Goal: Task Accomplishment & Management: Complete application form

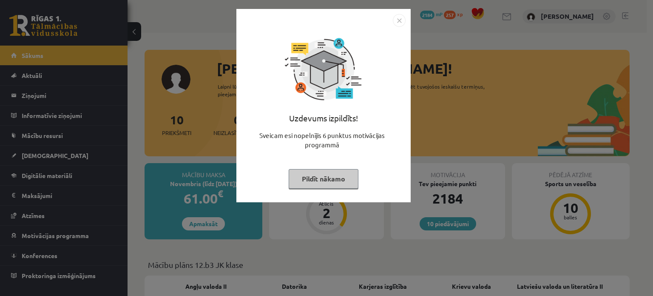
click at [336, 176] on button "Pildīt nākamo" at bounding box center [324, 179] width 70 height 20
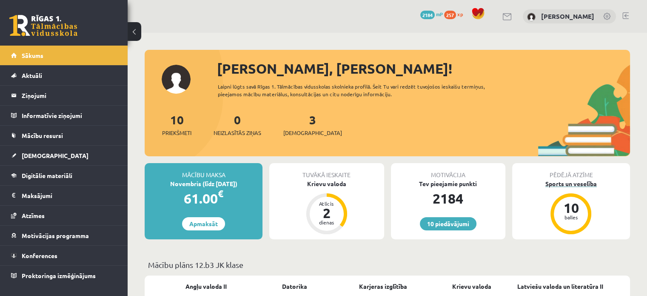
click at [565, 181] on div "Sports un veselība" at bounding box center [571, 183] width 118 height 9
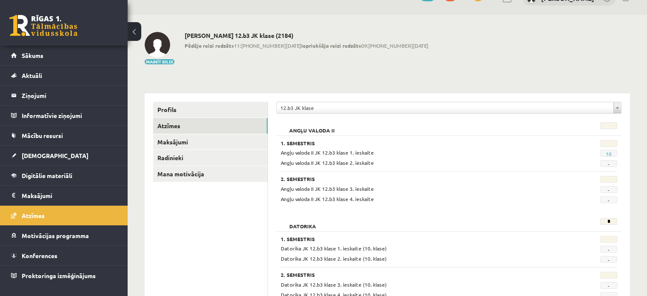
scroll to position [14, 0]
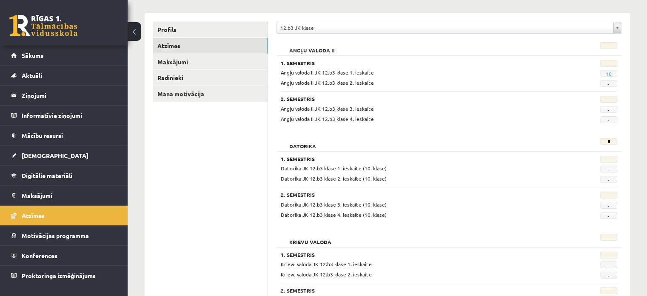
click at [600, 205] on span "-" at bounding box center [608, 205] width 17 height 7
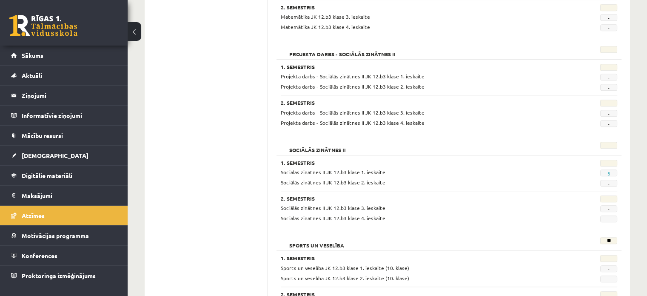
scroll to position [572, 0]
click at [608, 171] on link "5" at bounding box center [608, 172] width 3 height 7
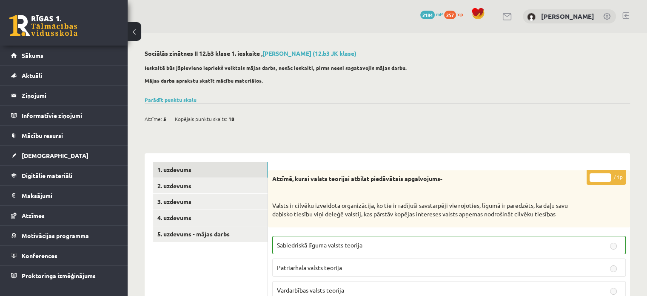
scroll to position [133, 0]
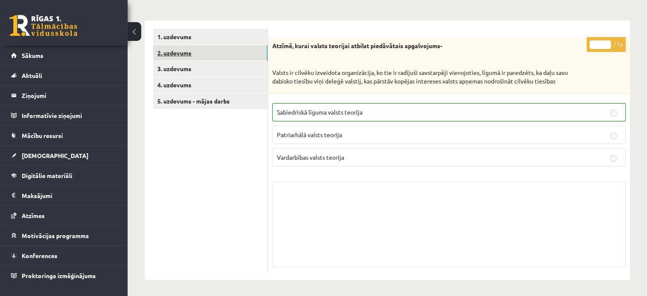
click at [187, 55] on link "2. uzdevums" at bounding box center [210, 53] width 114 height 16
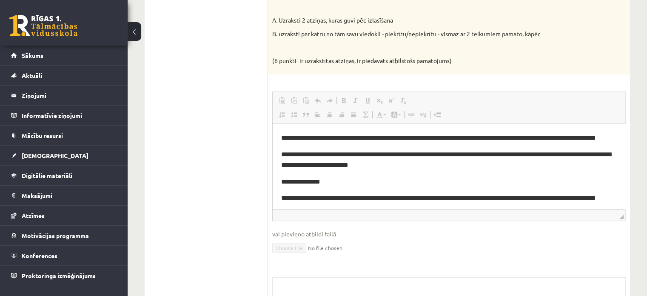
scroll to position [96, 0]
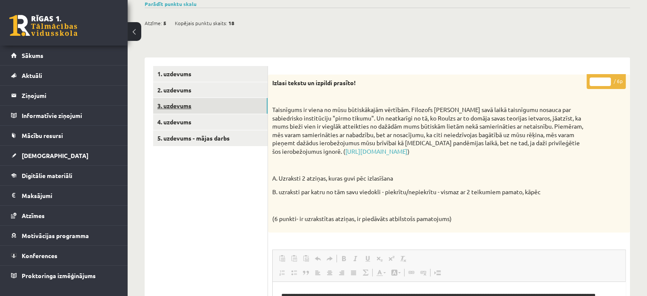
click at [223, 108] on link "3. uzdevums" at bounding box center [210, 106] width 114 height 16
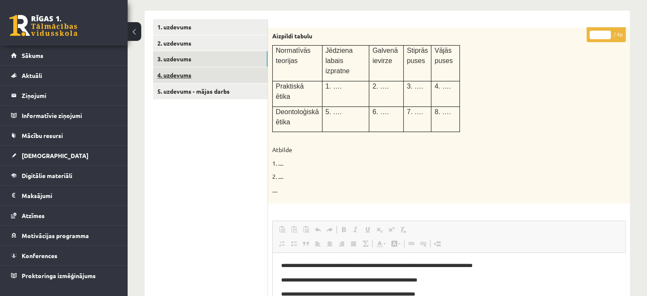
scroll to position [0, 0]
click at [178, 73] on link "4. uzdevums" at bounding box center [210, 75] width 114 height 16
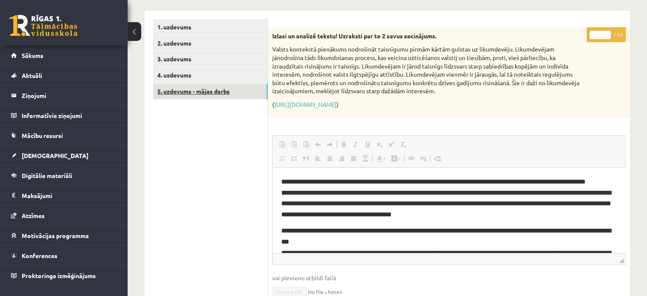
click at [199, 93] on link "5. uzdevums - mājas darbs" at bounding box center [210, 91] width 114 height 16
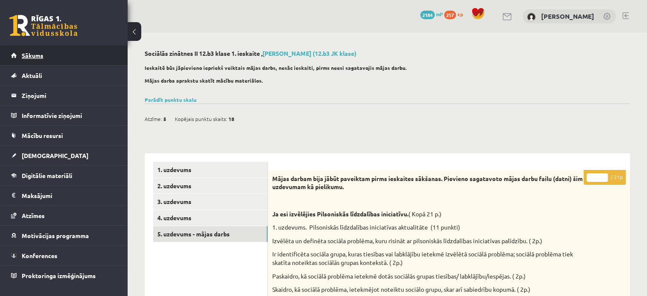
click at [50, 54] on link "Sākums" at bounding box center [64, 55] width 106 height 20
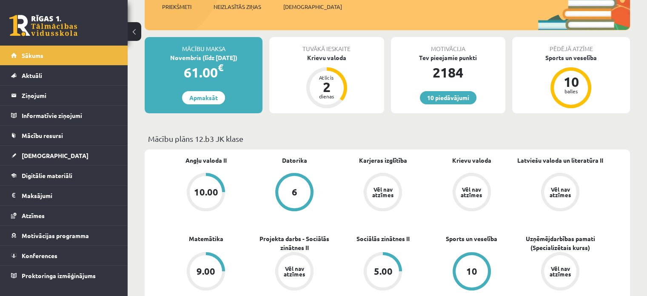
scroll to position [63, 0]
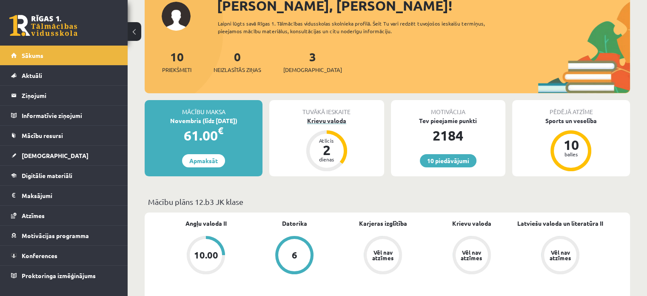
click at [335, 122] on div "Krievu valoda" at bounding box center [326, 120] width 114 height 9
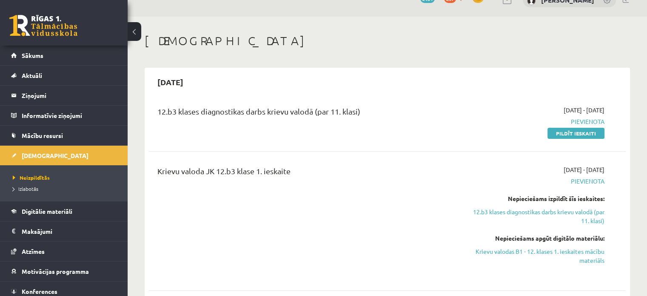
scroll to position [22, 0]
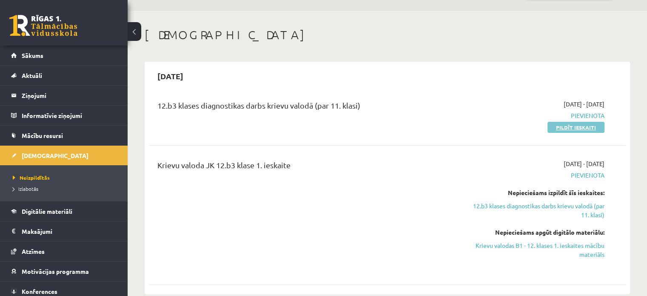
click at [582, 127] on link "Pildīt ieskaiti" at bounding box center [575, 127] width 57 height 11
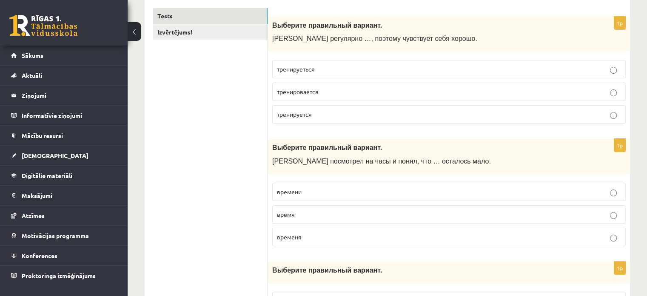
scroll to position [145, 0]
click at [300, 73] on label "тренируеться" at bounding box center [448, 68] width 353 height 18
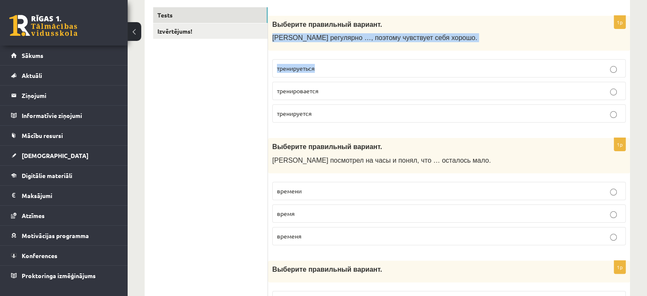
drag, startPoint x: 270, startPoint y: 40, endPoint x: 337, endPoint y: 66, distance: 71.4
click at [337, 66] on div "1p Выберите правильный вариант. Марис регулярно …, поэтому чувствует себя хорош…" at bounding box center [449, 73] width 362 height 114
copy div "Марис регулярно …, поэтому чувствует себя хорошо. тренируеться"
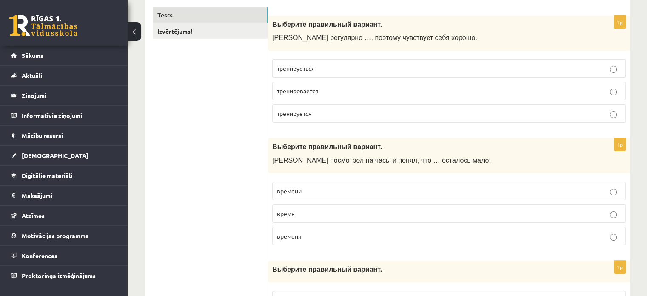
click at [312, 113] on p "тренируется" at bounding box center [449, 113] width 344 height 9
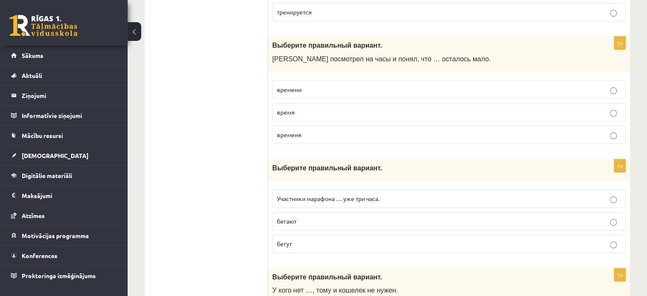
scroll to position [248, 0]
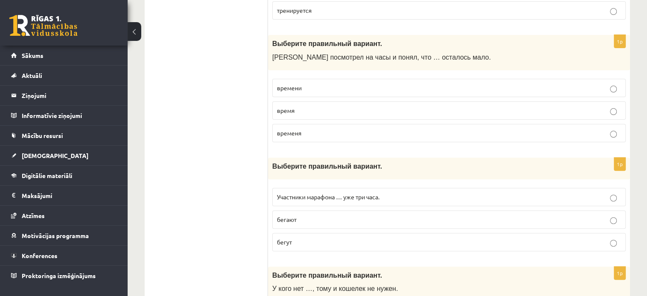
click at [302, 94] on label "времени" at bounding box center [448, 88] width 353 height 18
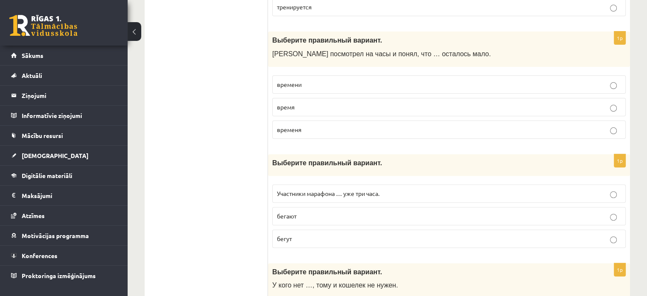
scroll to position [253, 0]
drag, startPoint x: 267, startPoint y: 51, endPoint x: 320, endPoint y: 80, distance: 60.1
copy div "Izvērtējums! 1p Выберите правильный вариант. Марис регулярно …, поэтому чувству…"
click at [320, 80] on p "времени" at bounding box center [449, 83] width 344 height 9
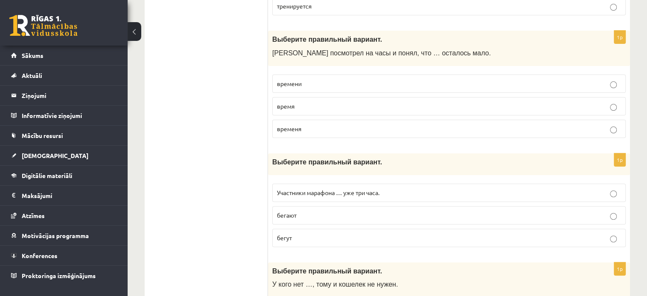
click at [271, 40] on div "Выберите правильный вариант. Марис посмотрел на часы и понял, что … осталось ма…" at bounding box center [449, 48] width 362 height 35
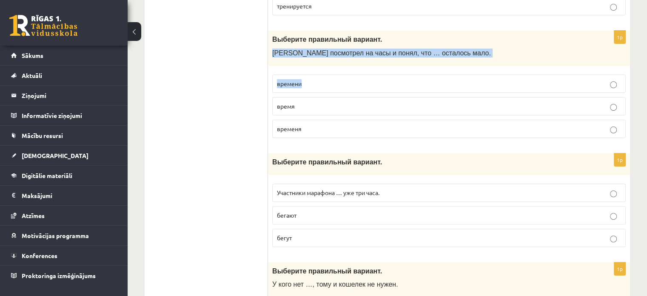
drag, startPoint x: 272, startPoint y: 54, endPoint x: 315, endPoint y: 81, distance: 50.8
click at [315, 81] on div "1p Выберите правильный вариант. Марис посмотрел на часы и понял, что … осталось…" at bounding box center [449, 88] width 362 height 114
copy div "Марис посмотрел на часы и понял, что … осталось мало. времени"
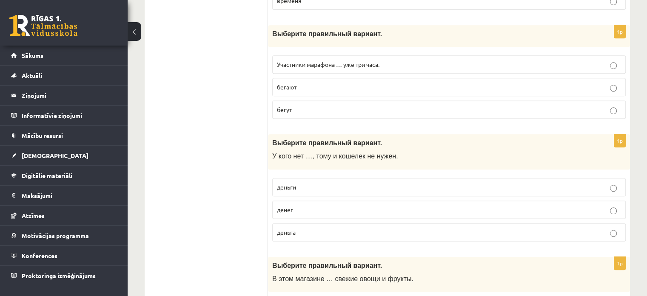
scroll to position [384, 0]
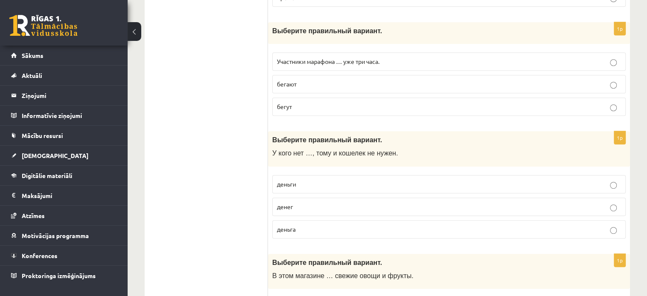
click at [303, 108] on p "бегут" at bounding box center [449, 106] width 344 height 9
drag, startPoint x: 276, startPoint y: 61, endPoint x: 398, endPoint y: 57, distance: 122.5
click at [398, 57] on label "Участники марафона … уже три часа." at bounding box center [448, 61] width 353 height 18
copy span "Участники марафона … уже три часа."
drag, startPoint x: 270, startPoint y: 102, endPoint x: 297, endPoint y: 108, distance: 27.2
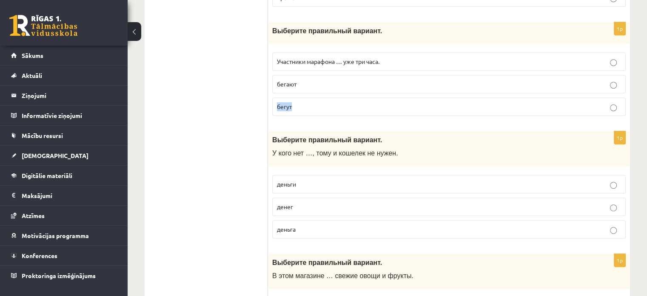
click at [297, 108] on div "1p Выберите правильный вариант. Участники марафона … уже три часа. бегают бегут" at bounding box center [449, 72] width 362 height 100
copy span "бегут"
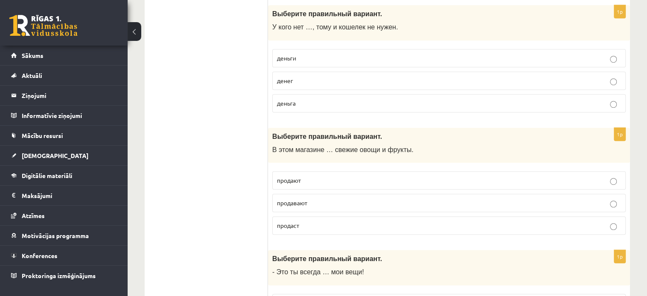
scroll to position [510, 0]
click at [293, 57] on span "деньги" at bounding box center [286, 58] width 19 height 8
drag, startPoint x: 267, startPoint y: 22, endPoint x: 300, endPoint y: 33, distance: 35.1
click at [300, 33] on div "Выберите правильный вариант. У кого нет …, тому и кошелек не нужен." at bounding box center [449, 22] width 362 height 35
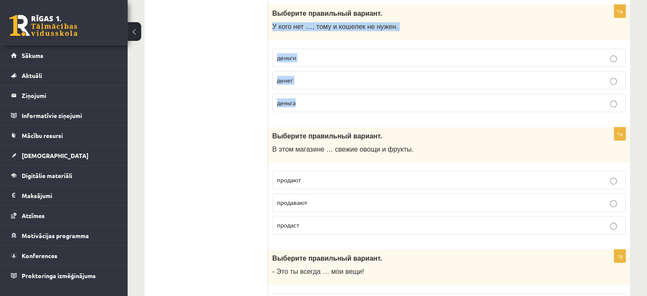
drag, startPoint x: 270, startPoint y: 26, endPoint x: 318, endPoint y: 106, distance: 93.4
click at [318, 106] on div "1p Выберите правильный вариант. У кого нет …, тому и кошелек не нужен. деньги д…" at bounding box center [449, 62] width 362 height 114
copy div "У кого нет …, тому и кошелек не нужен. деньги денег деньга"
click at [292, 76] on span "денег" at bounding box center [285, 80] width 16 height 8
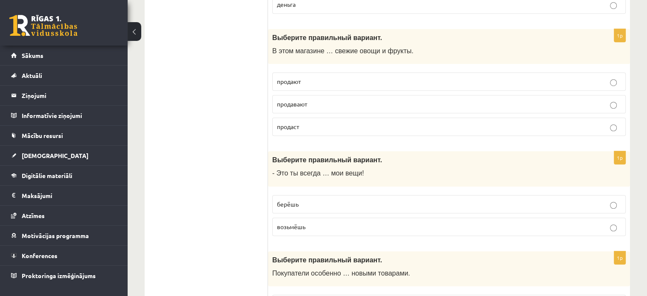
scroll to position [608, 0]
click at [301, 82] on p "продают" at bounding box center [449, 81] width 344 height 9
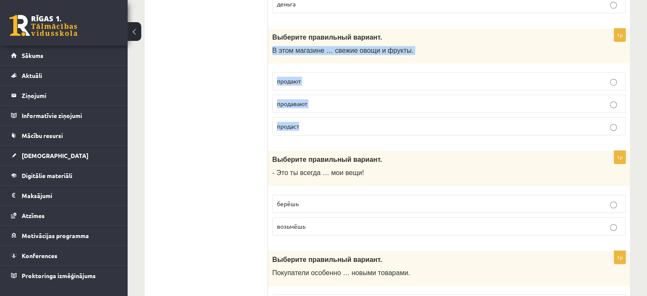
drag, startPoint x: 269, startPoint y: 50, endPoint x: 434, endPoint y: 121, distance: 179.6
click at [434, 121] on div "1p Выберите правильный вариант. В этом магазине … свежие овощи и фрукты. продаю…" at bounding box center [449, 85] width 362 height 114
copy div "В этом магазине … свежие овощи и фрукты. продают продавают продаст"
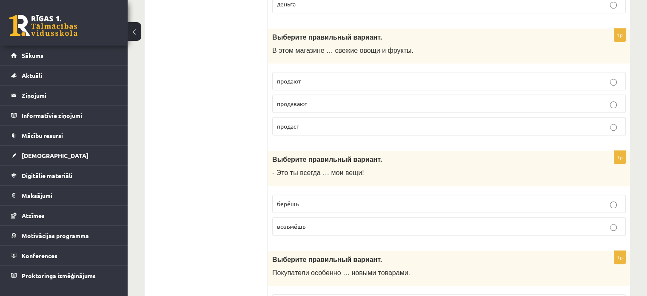
click at [285, 82] on p "продают" at bounding box center [449, 81] width 344 height 9
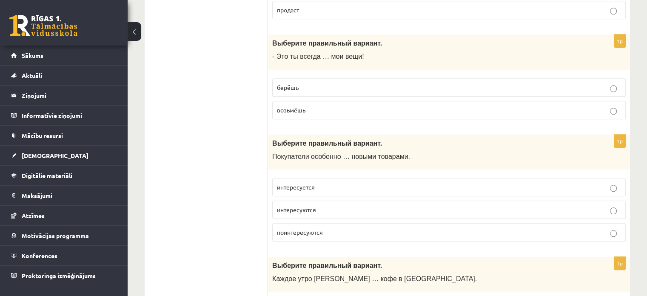
scroll to position [724, 0]
click at [315, 87] on p "берёшь" at bounding box center [449, 87] width 344 height 9
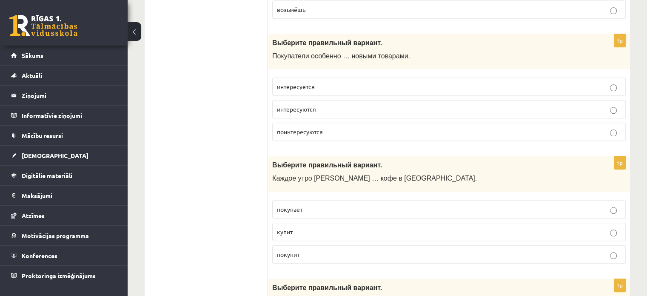
scroll to position [827, 0]
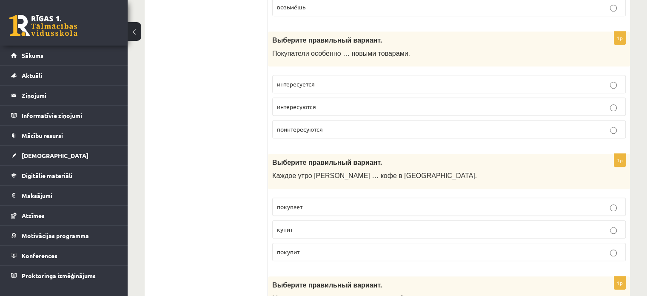
click at [290, 106] on p "интересуются" at bounding box center [449, 106] width 344 height 9
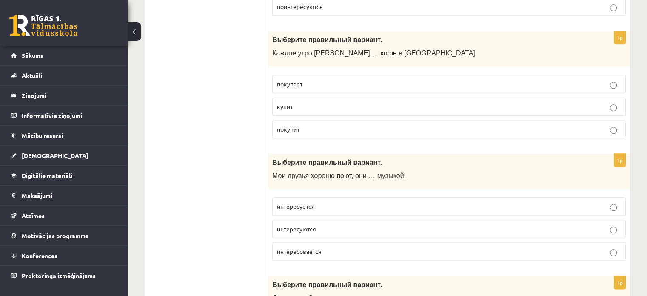
scroll to position [950, 0]
click at [289, 82] on span "покупает" at bounding box center [290, 84] width 26 height 8
click at [312, 227] on p "интересуются" at bounding box center [449, 228] width 344 height 9
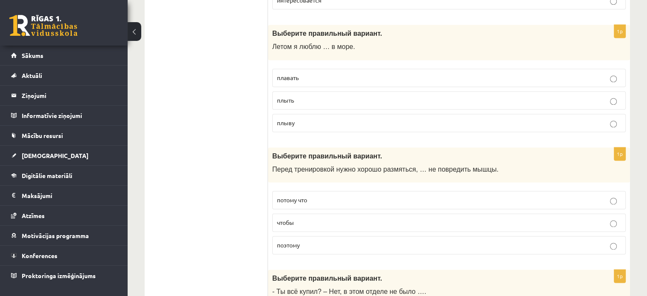
scroll to position [1202, 0]
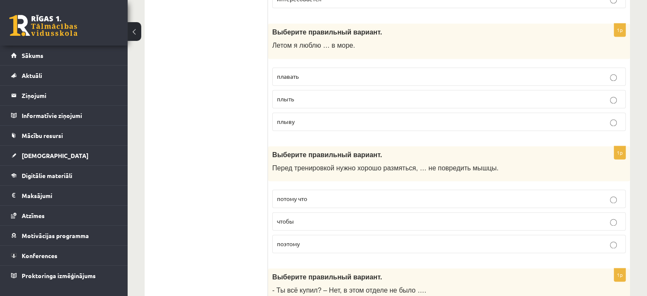
click at [297, 74] on p "плавать" at bounding box center [449, 76] width 344 height 9
click at [322, 216] on p "чтобы" at bounding box center [449, 220] width 344 height 9
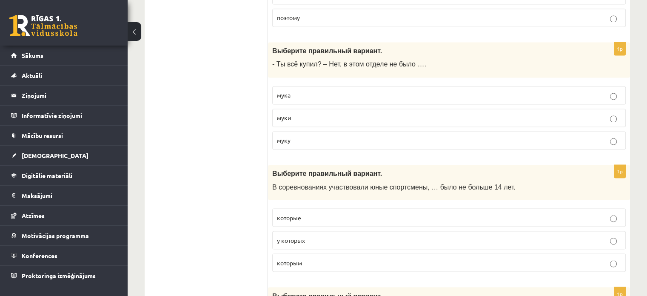
scroll to position [1454, 0]
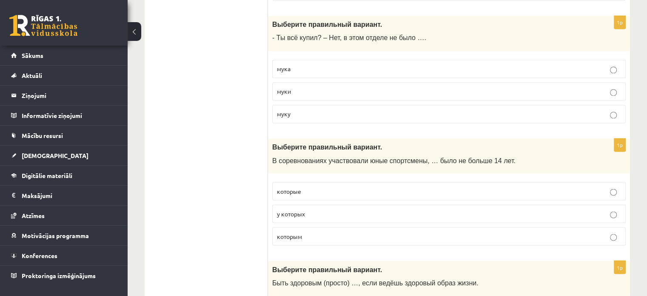
click at [293, 88] on p "муки" at bounding box center [449, 91] width 344 height 9
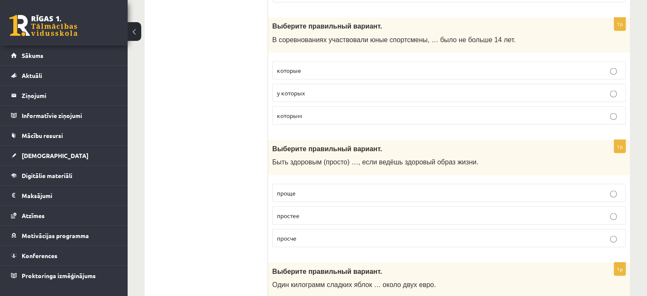
scroll to position [1576, 0]
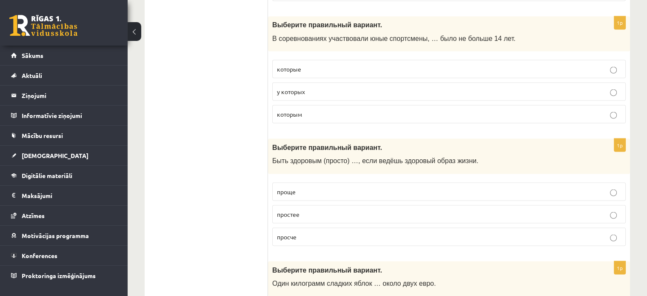
click at [279, 110] on span "которым" at bounding box center [289, 114] width 25 height 8
drag, startPoint x: 266, startPoint y: 31, endPoint x: 306, endPoint y: 79, distance: 62.5
click at [274, 55] on fieldset "которые у которых которым" at bounding box center [448, 90] width 353 height 70
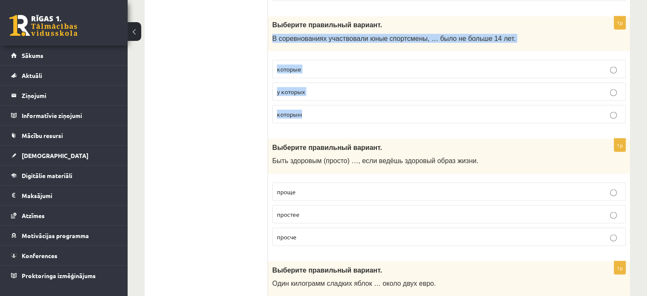
drag, startPoint x: 272, startPoint y: 27, endPoint x: 399, endPoint y: 97, distance: 145.0
click at [399, 97] on div "1p Выберите правильный вариант. В соревнованиях участвовали юные спортсмены, … …" at bounding box center [449, 73] width 362 height 114
copy div "В соревнованиях участвовали юные спортсмены, … было не больше 14 лет. которые у…"
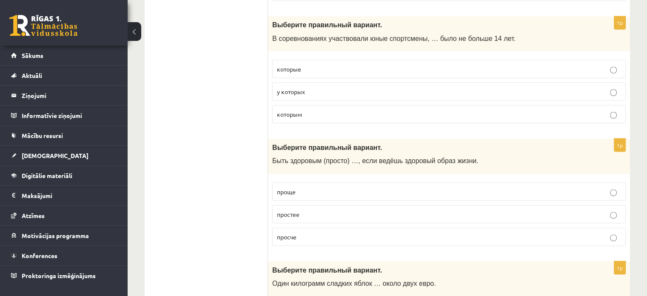
click at [304, 109] on p "которым" at bounding box center [449, 113] width 344 height 9
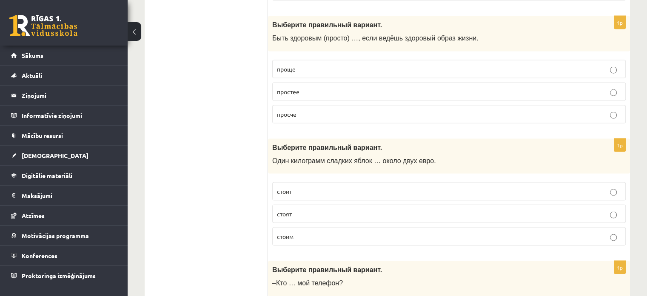
scroll to position [1699, 0]
click at [296, 64] on p "проще" at bounding box center [449, 68] width 344 height 9
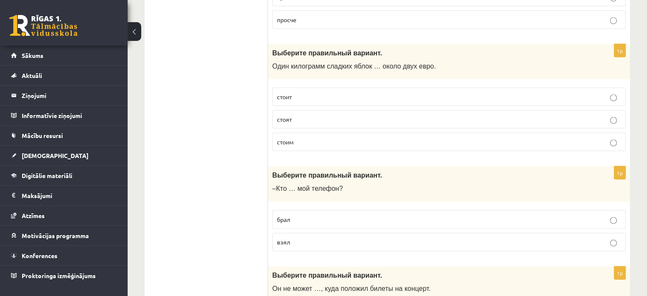
scroll to position [1808, 0]
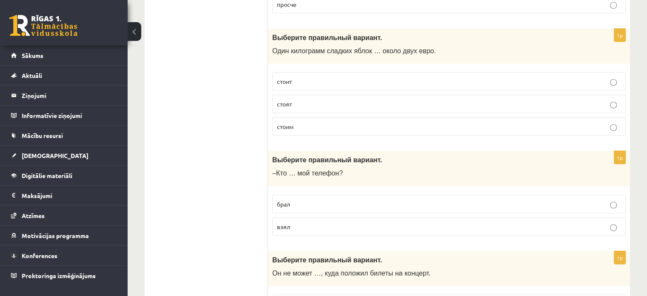
click at [315, 77] on p "стоит" at bounding box center [449, 81] width 344 height 9
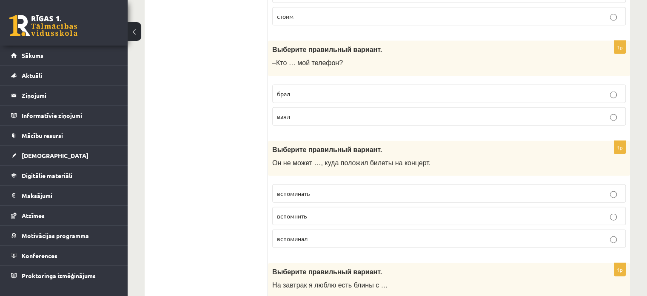
scroll to position [1921, 0]
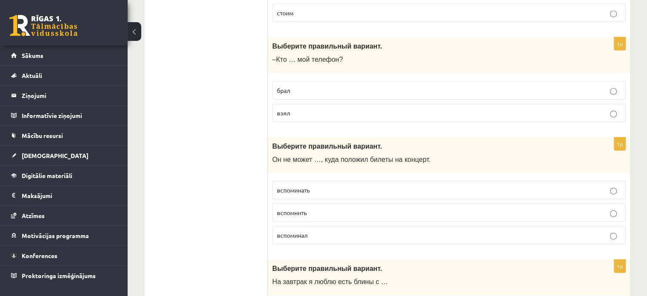
click at [282, 86] on span "брал" at bounding box center [283, 90] width 13 height 8
drag, startPoint x: 272, startPoint y: 51, endPoint x: 311, endPoint y: 98, distance: 61.6
click at [311, 98] on div "1p Выберите правильный вариант. –Кто … мой телефон? брал взял" at bounding box center [449, 82] width 362 height 91
copy div "–Кто … мой телефон? брал взял"
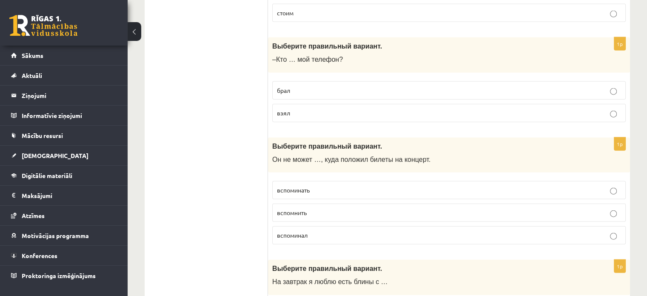
click at [294, 108] on p "взял" at bounding box center [449, 112] width 344 height 9
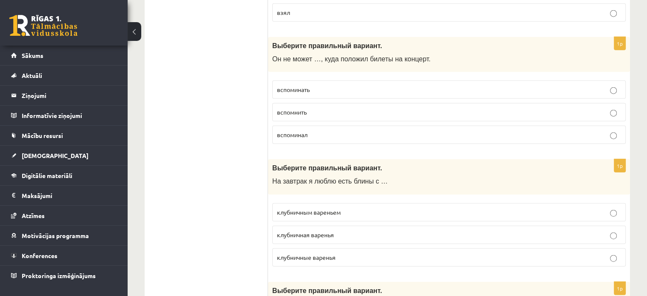
scroll to position [2022, 0]
click at [298, 107] on p "вспомнить" at bounding box center [449, 111] width 344 height 9
click at [291, 85] on label "вспоминать" at bounding box center [448, 89] width 353 height 18
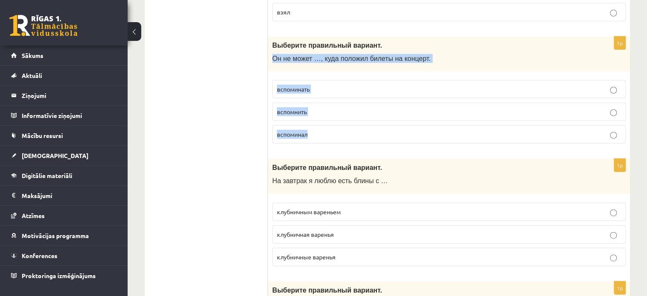
drag, startPoint x: 271, startPoint y: 51, endPoint x: 322, endPoint y: 125, distance: 89.9
click at [322, 125] on div "1p Выберите правильный вариант. Он не может …, куда положил билеты на концерт. …" at bounding box center [449, 94] width 362 height 114
copy div "Он не может …, куда положил билеты на концерт. вспоминать вспомнить вспоминал"
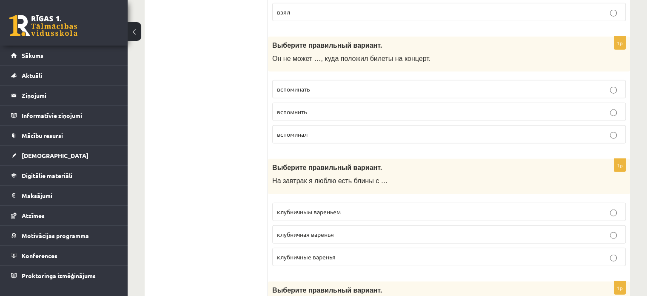
click at [290, 108] on span "вспомнить" at bounding box center [292, 112] width 30 height 8
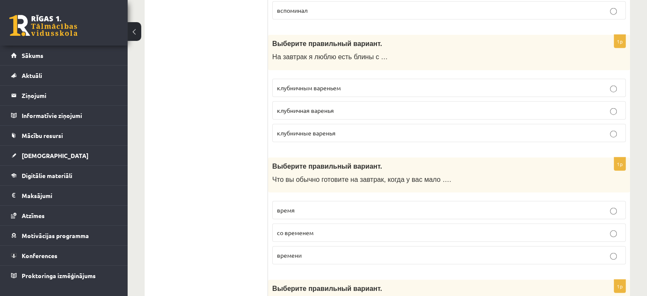
scroll to position [2146, 0]
click at [306, 83] on label "клубничным вареньем" at bounding box center [448, 87] width 353 height 18
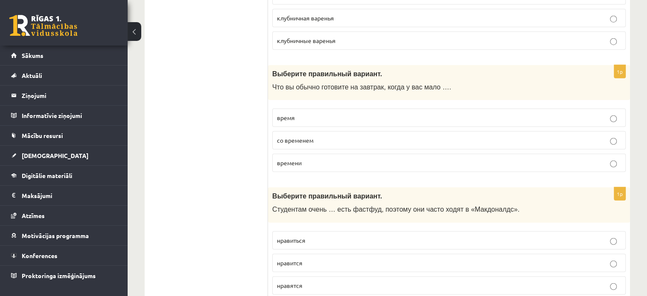
scroll to position [2239, 0]
click at [327, 159] on label "времени" at bounding box center [448, 162] width 353 height 18
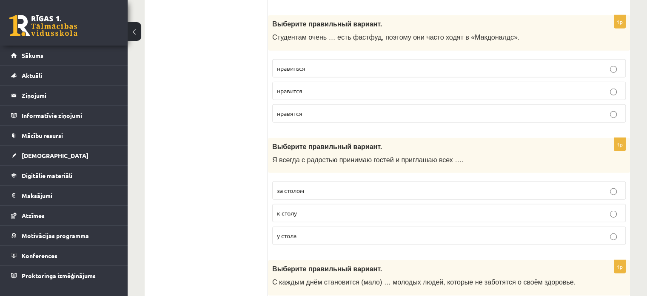
scroll to position [2411, 0]
click at [318, 108] on p "нравятся" at bounding box center [449, 112] width 344 height 9
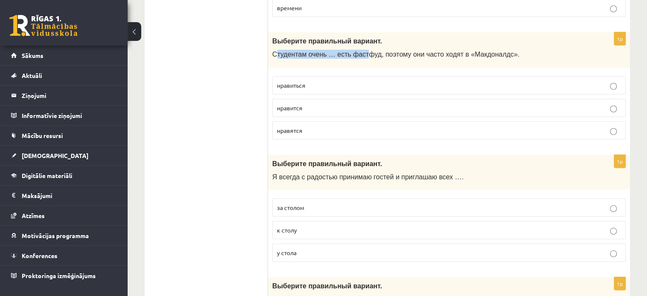
drag, startPoint x: 274, startPoint y: 44, endPoint x: 358, endPoint y: 57, distance: 84.8
click at [358, 57] on div "1p Выберите правильный вариант. Студентам очень … есть фастфуд, поэтому они час…" at bounding box center [449, 89] width 362 height 114
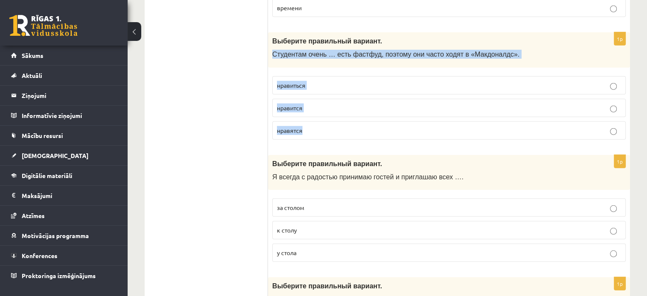
drag, startPoint x: 272, startPoint y: 44, endPoint x: 330, endPoint y: 115, distance: 91.9
click at [330, 115] on div "1p Выберите правильный вариант. Студентам очень … есть фастфуд, поэтому они час…" at bounding box center [449, 89] width 362 height 114
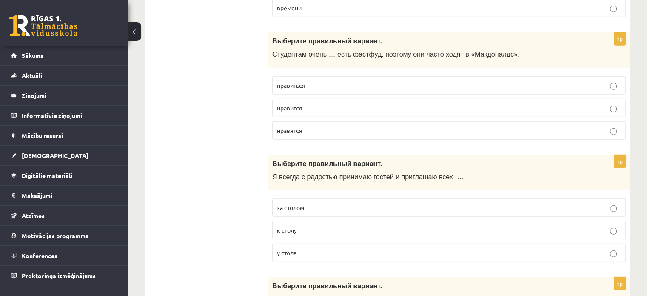
click at [302, 104] on span "нравится" at bounding box center [290, 108] width 26 height 8
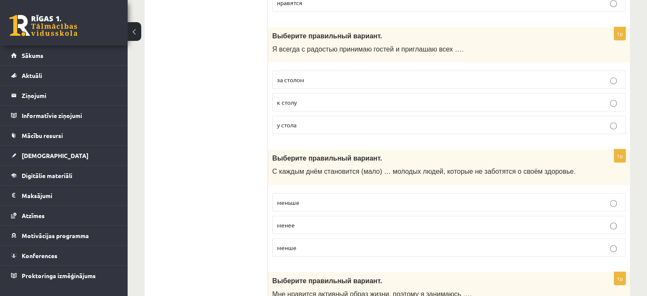
scroll to position [2531, 0]
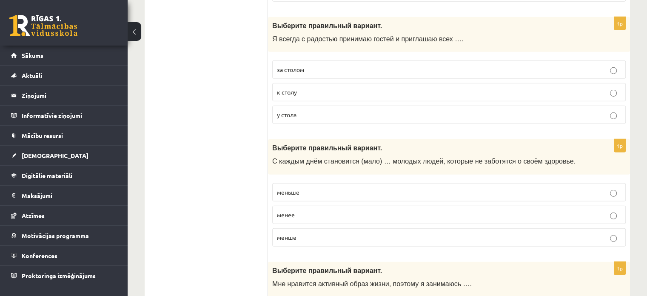
click at [282, 65] on span "за столом" at bounding box center [290, 69] width 27 height 8
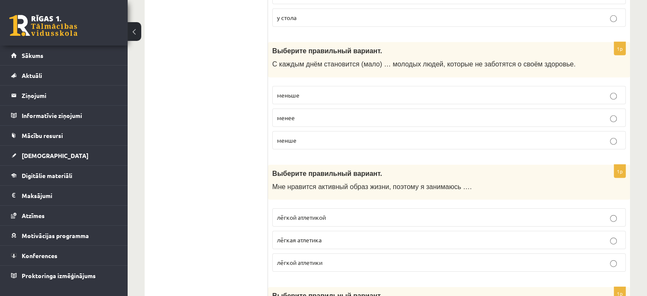
scroll to position [2629, 0]
click at [336, 88] on label "меньше" at bounding box center [448, 94] width 353 height 18
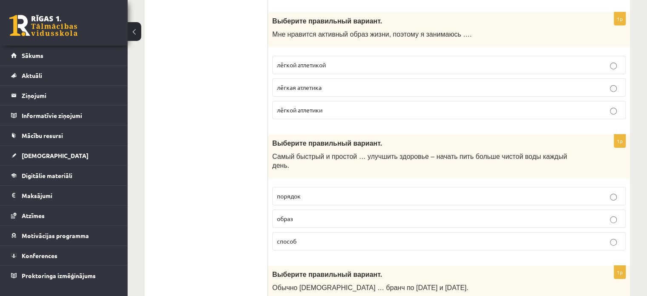
scroll to position [2780, 0]
click at [318, 60] on span "лёгкой атлетикой" at bounding box center [301, 64] width 49 height 8
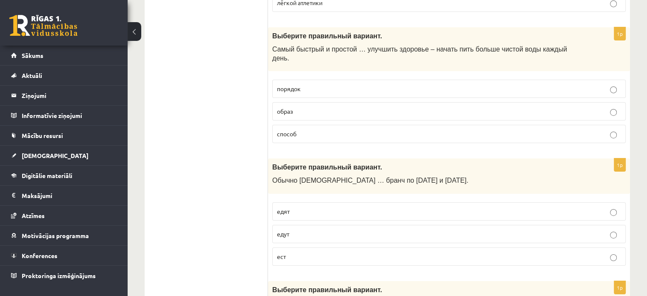
scroll to position [2888, 0]
click at [315, 124] on label "способ" at bounding box center [448, 133] width 353 height 18
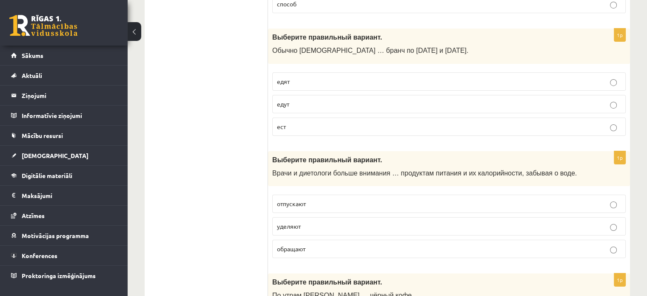
scroll to position [3017, 0]
click at [284, 77] on p "едят" at bounding box center [449, 81] width 344 height 9
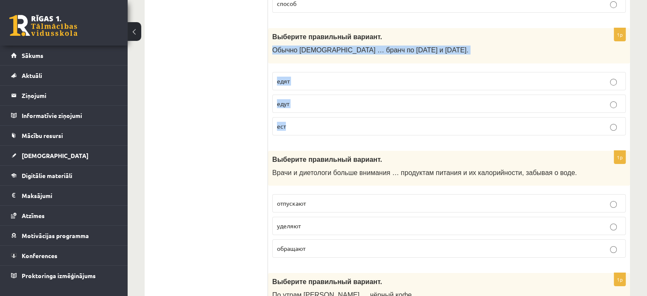
drag, startPoint x: 270, startPoint y: 28, endPoint x: 302, endPoint y: 111, distance: 89.4
click at [302, 111] on div "1p Выберите правильный вариант. Обычно англичане … бранч по субботам и воскресе…" at bounding box center [449, 85] width 362 height 114
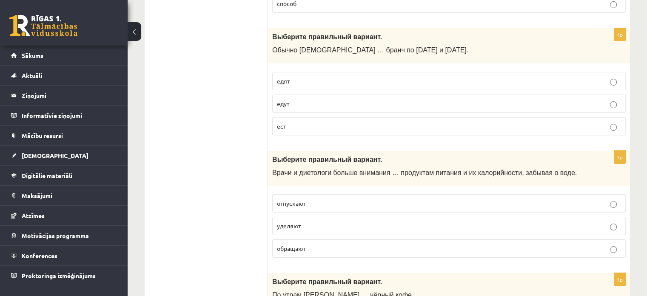
click at [278, 72] on label "едят" at bounding box center [448, 81] width 353 height 18
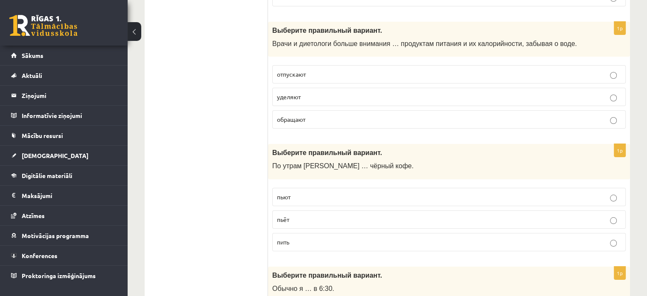
scroll to position [3146, 0]
click at [298, 115] on span "обращают" at bounding box center [291, 119] width 28 height 8
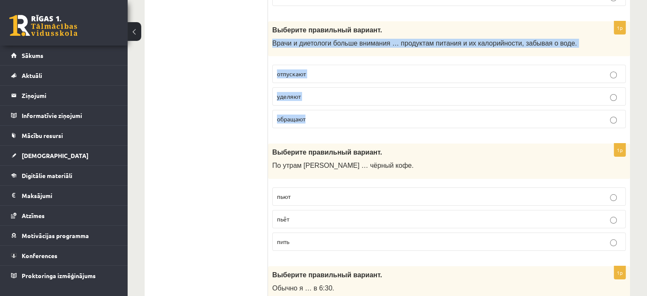
drag, startPoint x: 272, startPoint y: 20, endPoint x: 329, endPoint y: 90, distance: 90.4
click at [329, 90] on div "1p Выберите правильный вариант. Врачи и диетологи больше внимания … продуктам п…" at bounding box center [449, 78] width 362 height 114
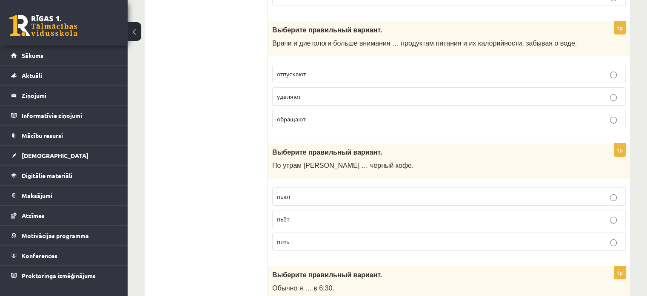
click at [287, 87] on label "уделяют" at bounding box center [448, 96] width 353 height 18
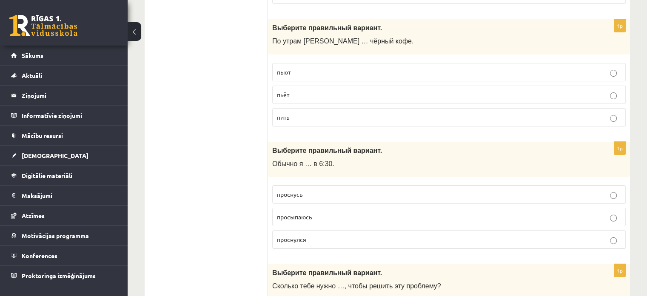
scroll to position [3272, 0]
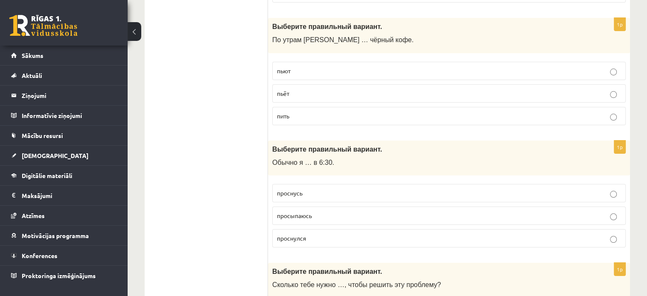
click at [289, 84] on label "пьёт" at bounding box center [448, 93] width 353 height 18
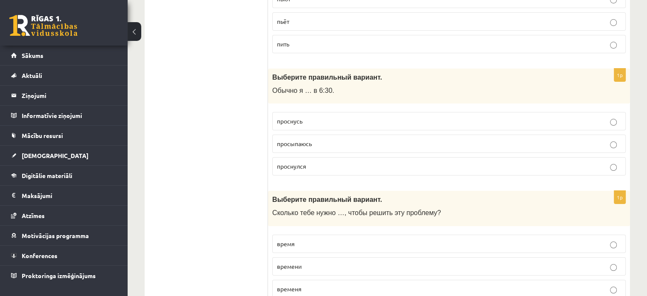
scroll to position [3350, 0]
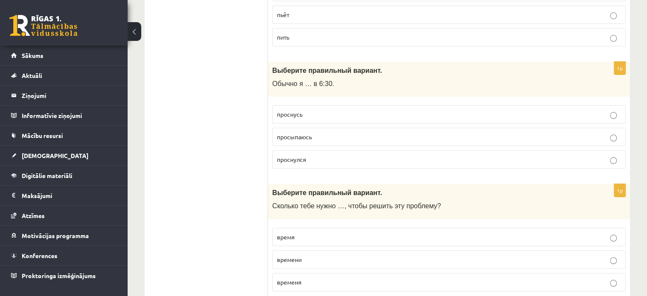
click at [284, 128] on label "просыпаюсь" at bounding box center [448, 137] width 353 height 18
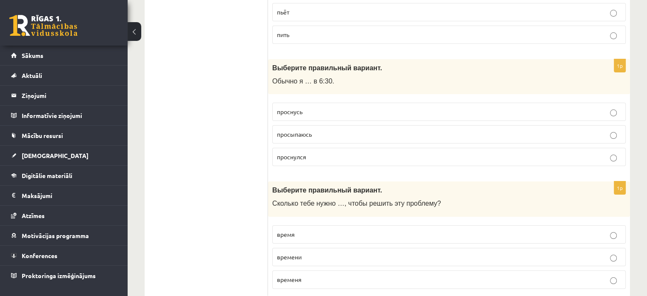
click at [301, 253] on span "времени" at bounding box center [289, 257] width 25 height 8
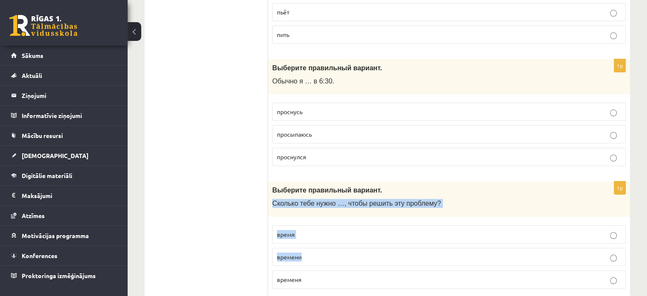
drag, startPoint x: 269, startPoint y: 180, endPoint x: 353, endPoint y: 229, distance: 97.5
click at [353, 229] on div "1p Выберите правильный вариант. Сколько тебе нужно …, чтобы решить эту проблему…" at bounding box center [449, 238] width 362 height 114
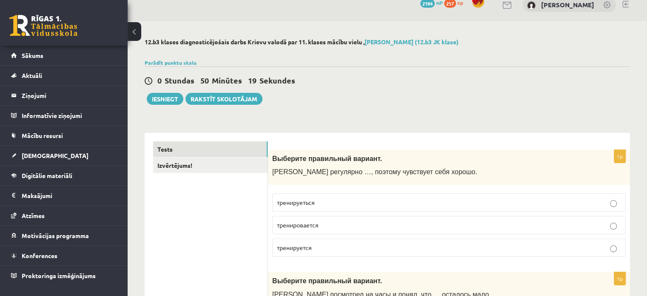
scroll to position [0, 0]
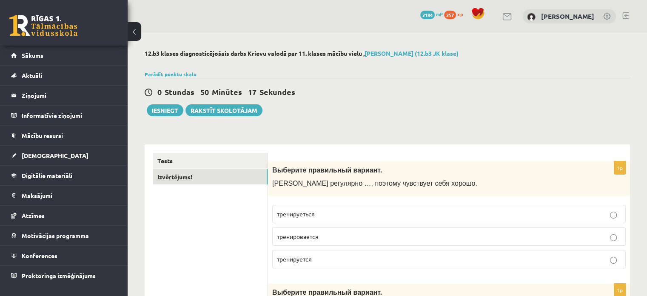
click at [196, 181] on link "Izvērtējums!" at bounding box center [210, 177] width 114 height 16
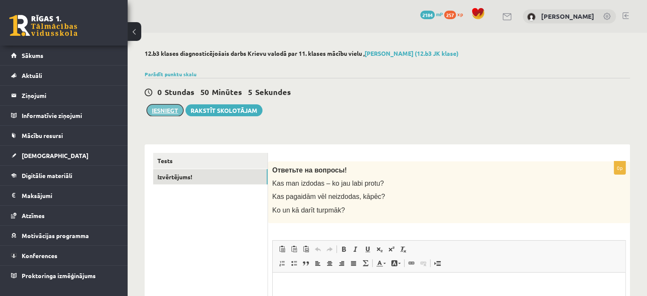
click at [165, 108] on button "Iesniegt" at bounding box center [165, 110] width 37 height 12
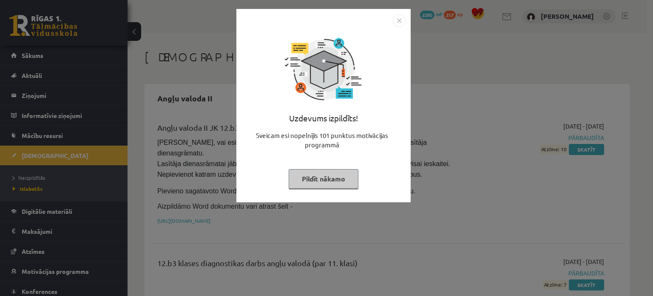
click at [338, 184] on button "Pildīt nākamo" at bounding box center [324, 179] width 70 height 20
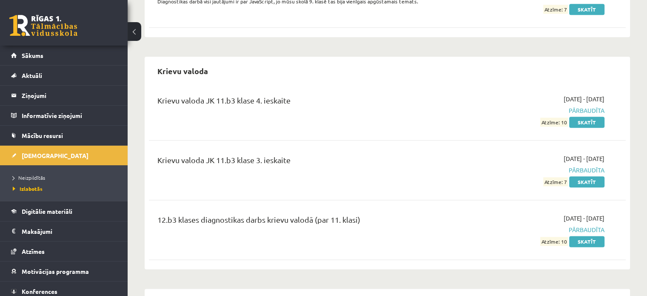
scroll to position [1015, 0]
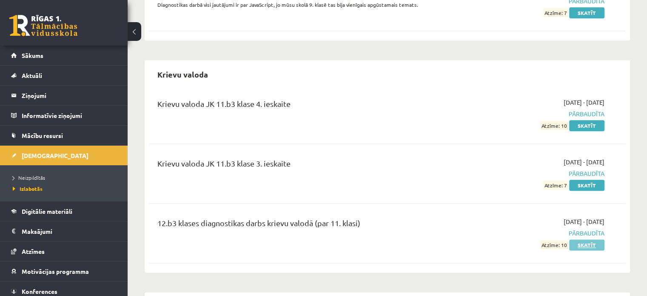
click at [577, 239] on link "Skatīt" at bounding box center [586, 244] width 35 height 11
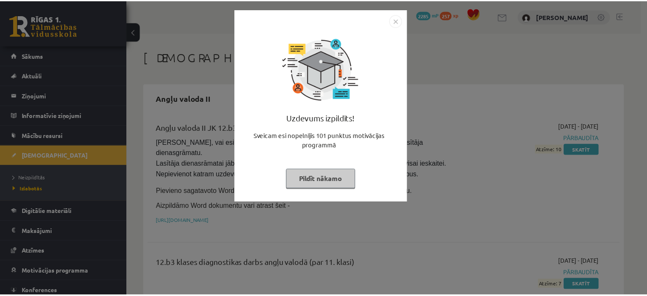
scroll to position [1015, 0]
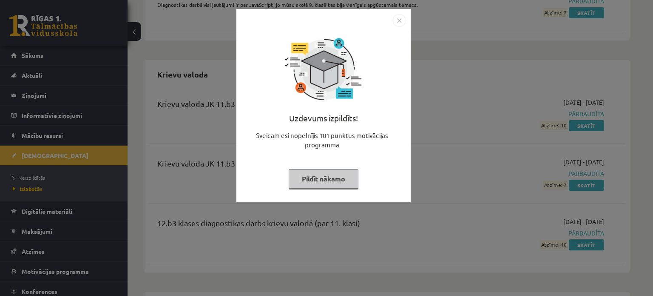
click at [344, 179] on button "Pildīt nākamo" at bounding box center [324, 179] width 70 height 20
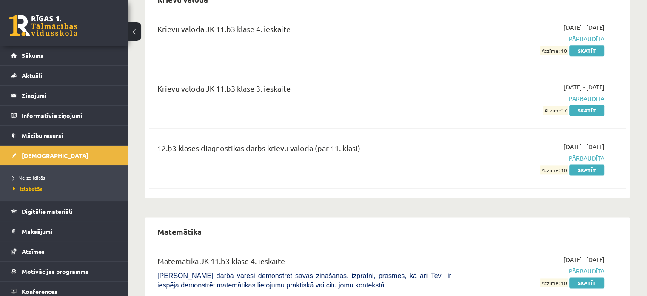
scroll to position [1090, 0]
click at [65, 53] on link "Sākums" at bounding box center [64, 55] width 106 height 20
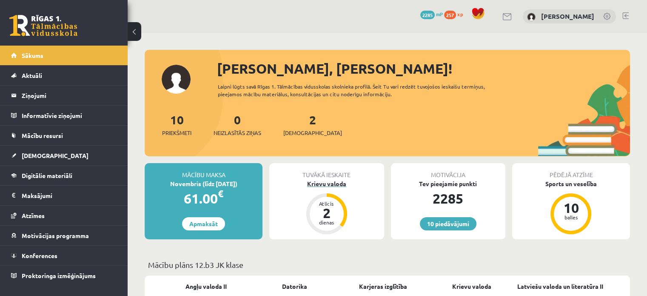
click at [330, 185] on div "Krievu valoda" at bounding box center [326, 183] width 114 height 9
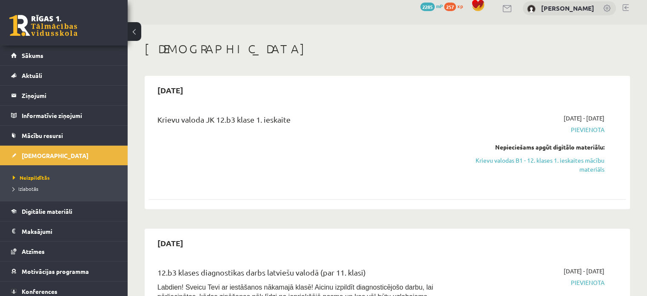
scroll to position [9, 0]
click at [566, 159] on link "Krievu valodas B1 - 12. klases 1. ieskaites mācību materiāls" at bounding box center [534, 164] width 140 height 18
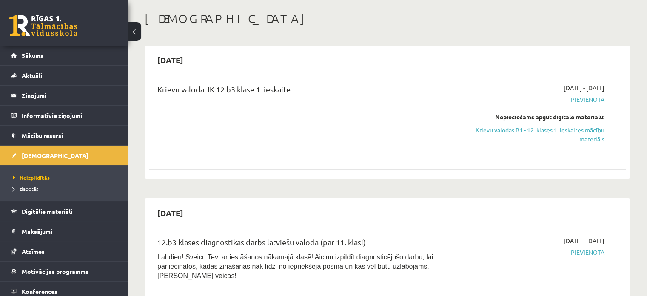
scroll to position [47, 0]
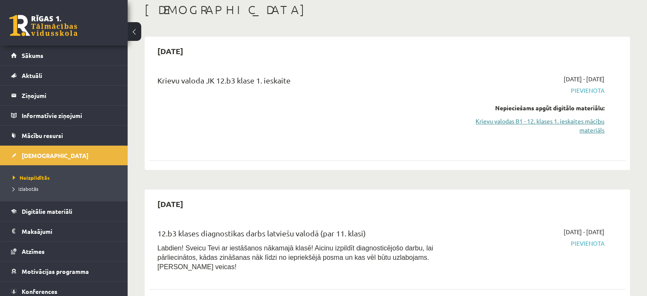
click at [574, 127] on link "Krievu valodas B1 - 12. klases 1. ieskaites mācību materiāls" at bounding box center [534, 126] width 140 height 18
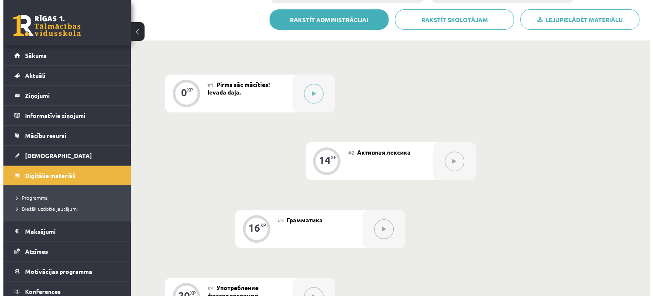
scroll to position [202, 0]
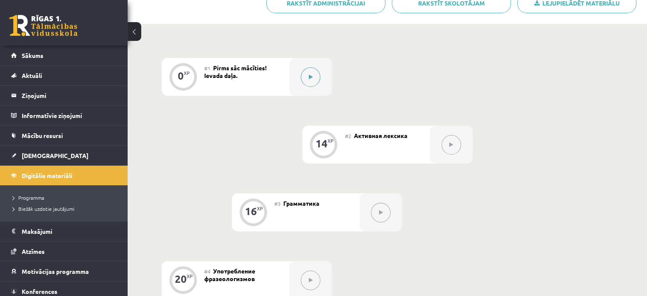
click at [307, 71] on button at bounding box center [311, 77] width 20 height 20
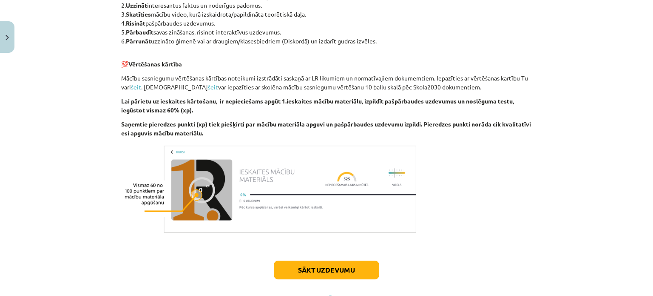
scroll to position [516, 0]
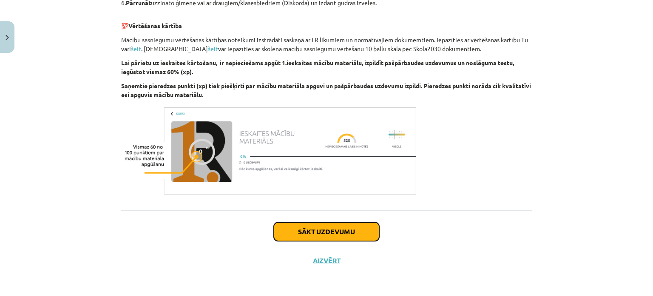
click at [333, 227] on button "Sākt uzdevumu" at bounding box center [326, 231] width 105 height 19
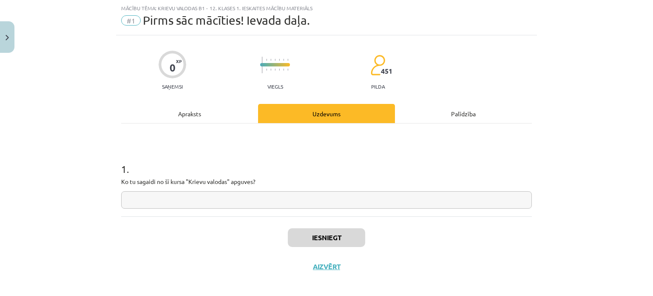
scroll to position [27, 0]
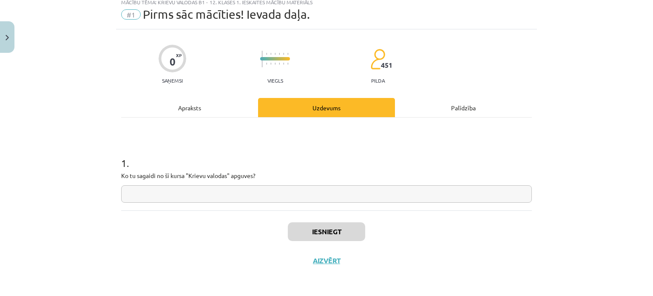
click at [270, 196] on input "text" at bounding box center [326, 193] width 411 height 17
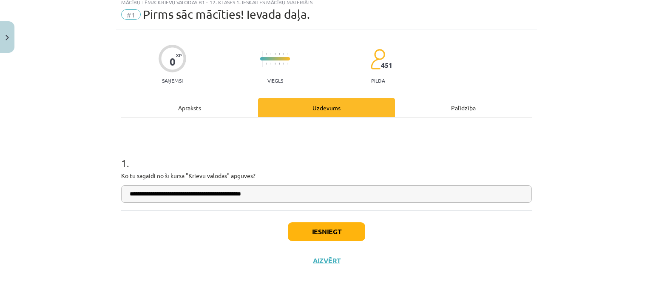
type input "**********"
click at [313, 234] on button "Iesniegt" at bounding box center [326, 231] width 77 height 19
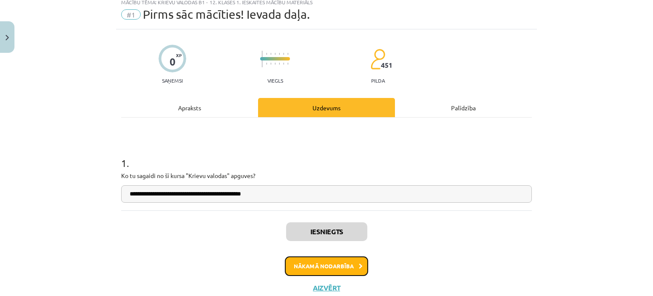
click at [347, 265] on button "Nākamā nodarbība" at bounding box center [326, 266] width 83 height 20
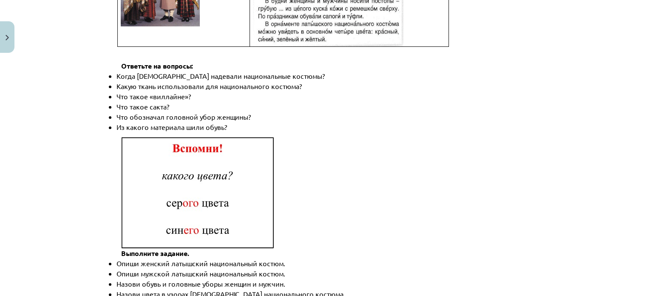
scroll to position [1264, 0]
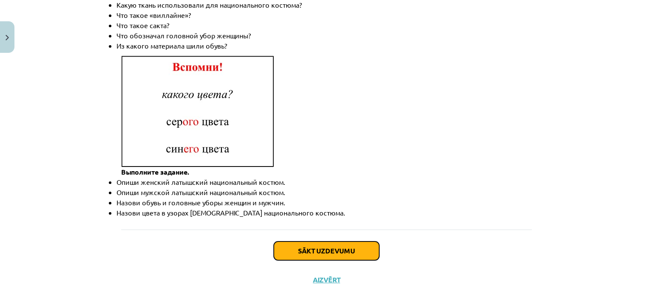
click at [339, 241] on button "Sākt uzdevumu" at bounding box center [326, 250] width 105 height 19
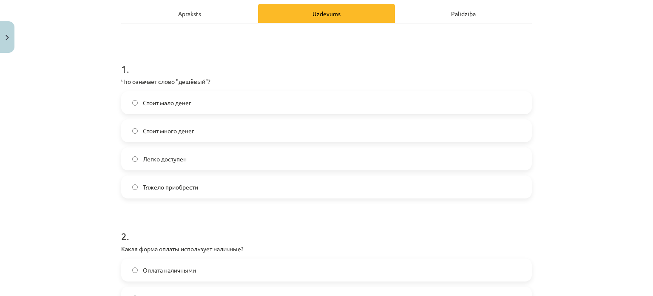
scroll to position [127, 0]
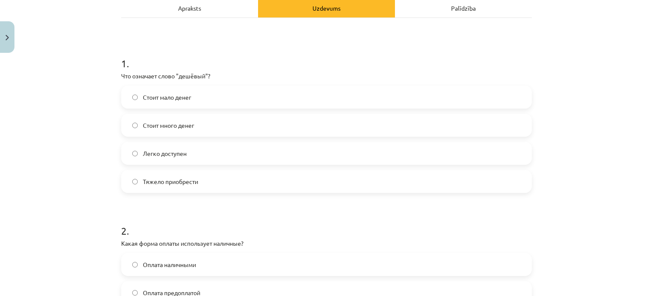
click at [183, 97] on span "Стоит мало денег" at bounding box center [167, 97] width 48 height 9
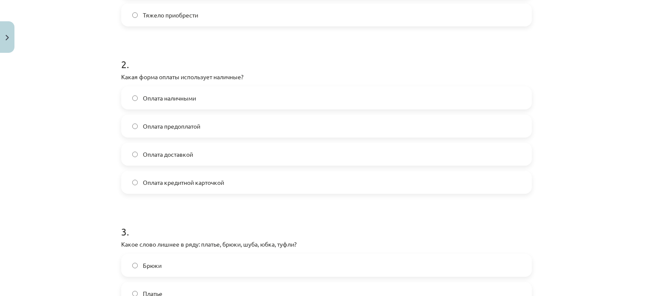
scroll to position [147, 0]
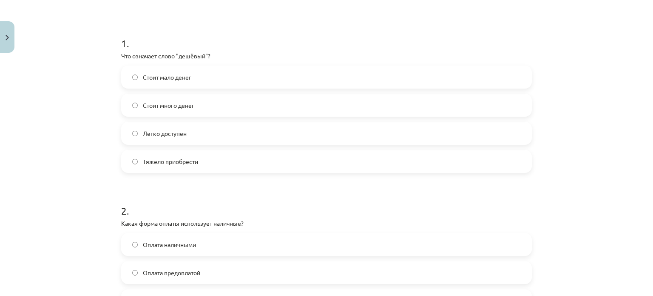
click at [148, 136] on span "Легко доступен" at bounding box center [165, 133] width 44 height 9
click at [143, 74] on span "Стоит мало денег" at bounding box center [167, 77] width 48 height 9
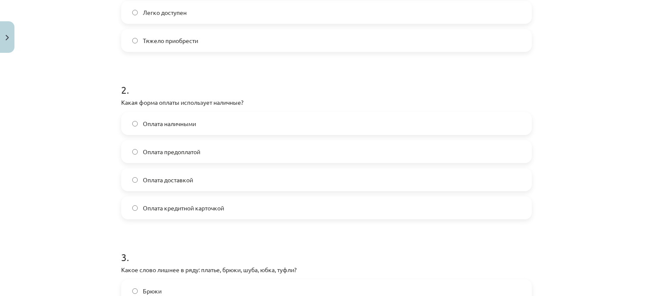
scroll to position [320, 0]
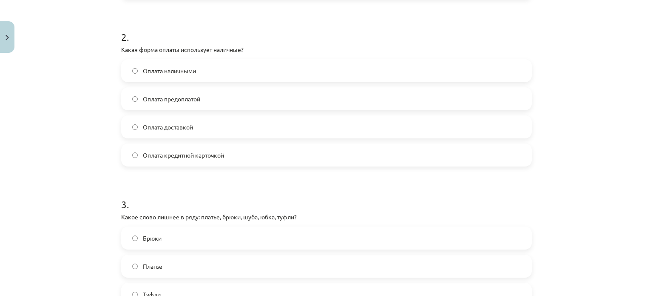
click at [179, 77] on label "Оплата наличными" at bounding box center [326, 70] width 409 height 21
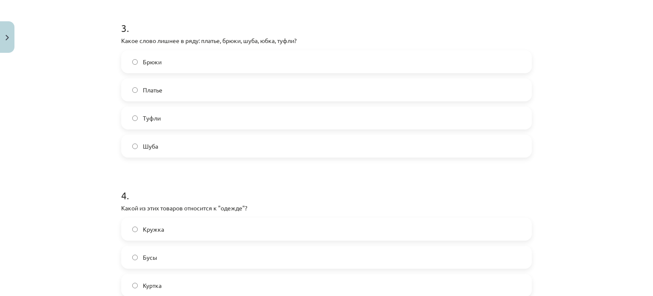
scroll to position [497, 0]
click at [151, 119] on span "Туфли" at bounding box center [152, 117] width 18 height 9
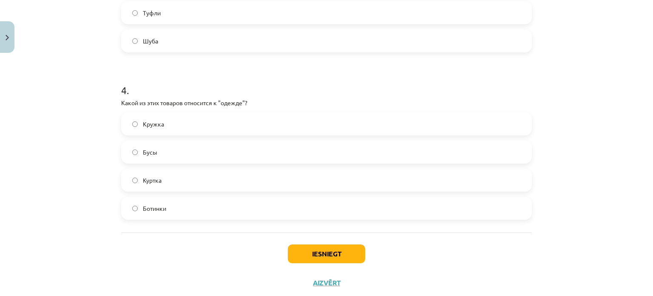
scroll to position [623, 0]
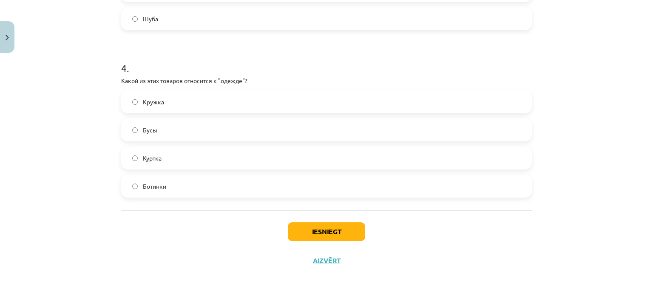
click at [151, 152] on label "Куртка" at bounding box center [326, 157] width 409 height 21
click at [321, 231] on button "Iesniegt" at bounding box center [326, 231] width 77 height 19
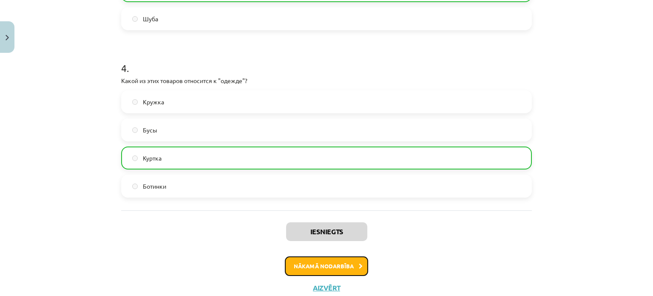
click at [346, 266] on button "Nākamā nodarbība" at bounding box center [326, 266] width 83 height 20
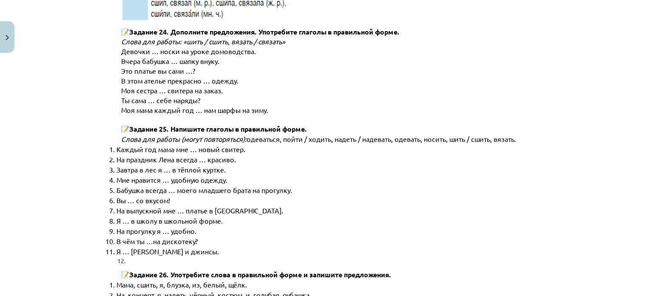
scroll to position [4348, 0]
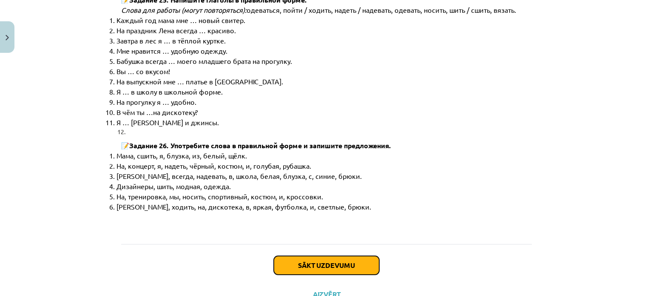
click at [332, 256] on button "Sākt uzdevumu" at bounding box center [326, 265] width 105 height 19
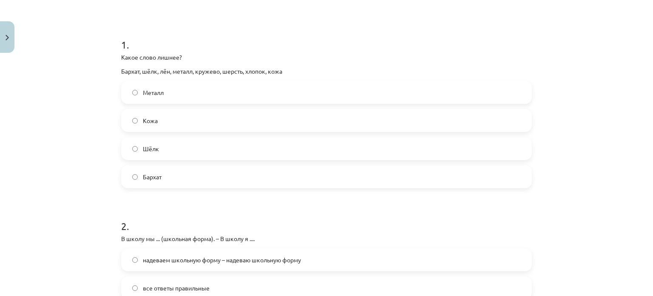
scroll to position [146, 0]
click at [133, 87] on label "Металл" at bounding box center [326, 91] width 409 height 21
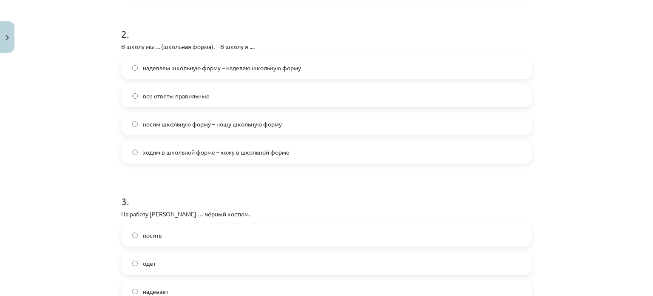
scroll to position [338, 0]
click at [175, 73] on label "надеваем школьную форму – надеваю школьную форму" at bounding box center [326, 67] width 409 height 21
click at [174, 86] on label "все ответы правильные" at bounding box center [326, 95] width 409 height 21
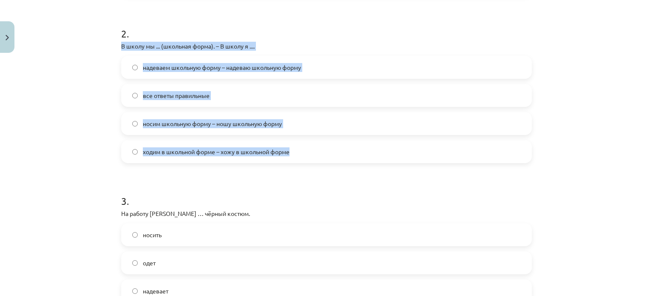
drag, startPoint x: 114, startPoint y: 47, endPoint x: 302, endPoint y: 149, distance: 213.5
click at [302, 149] on div "16 XP Saņemsi Sarežģīts 451 pilda Apraksts Uzdevums Palīdzība 1 . Какое слово л…" at bounding box center [326, 146] width 421 height 855
copy div "В школу мы ... (школьная форма). – В школу я .... надеваем школьную форму – над…"
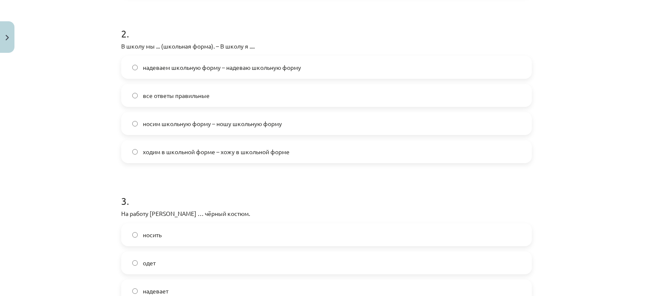
click at [255, 211] on p "На работу Янис … чёрный костюм." at bounding box center [326, 213] width 411 height 9
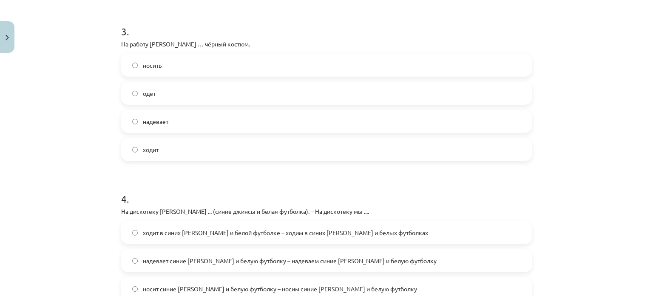
scroll to position [507, 0]
click at [150, 127] on label "надевает" at bounding box center [326, 120] width 409 height 21
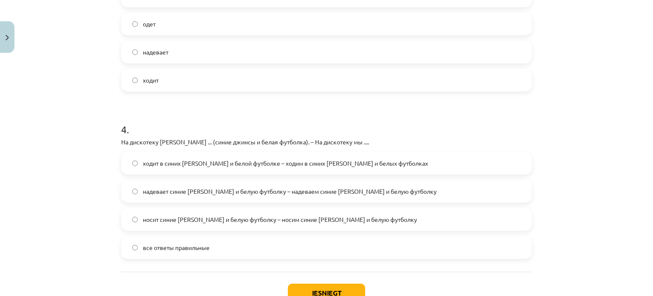
scroll to position [637, 0]
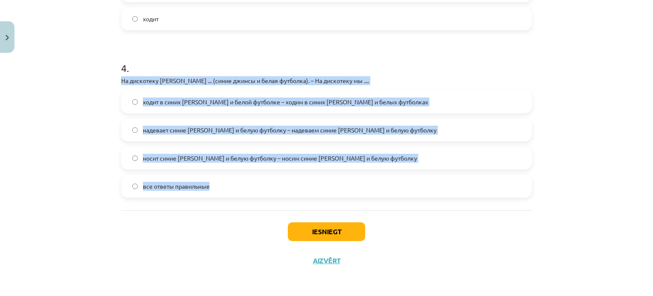
drag, startPoint x: 113, startPoint y: 75, endPoint x: 216, endPoint y: 185, distance: 151.0
copy div "На дискотеку Янис ... (синие джинсы и белая футболка). – На дискотеку мы .... х…"
click at [236, 187] on label "все ответы правильные" at bounding box center [326, 185] width 409 height 21
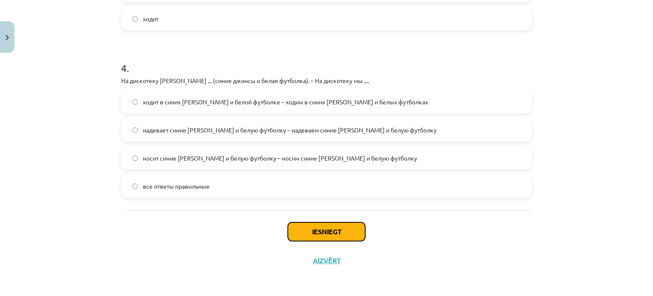
click at [337, 235] on button "Iesniegt" at bounding box center [326, 231] width 77 height 19
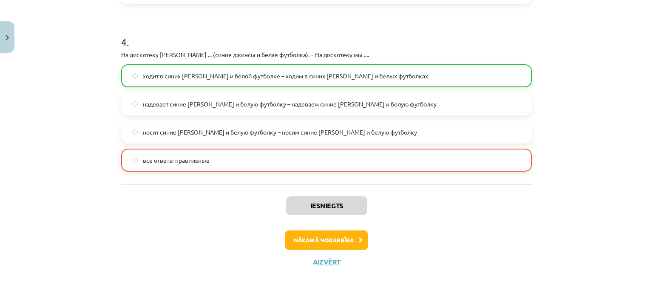
scroll to position [664, 0]
click at [330, 227] on div "Iesniegts Nākamā nodarbība Aizvērt" at bounding box center [326, 226] width 411 height 87
click at [337, 241] on button "Nākamā nodarbība" at bounding box center [326, 239] width 83 height 20
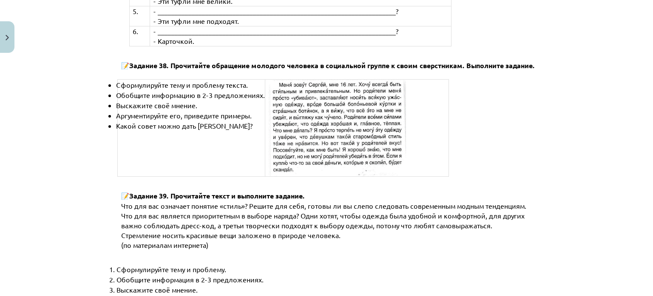
scroll to position [3279, 0]
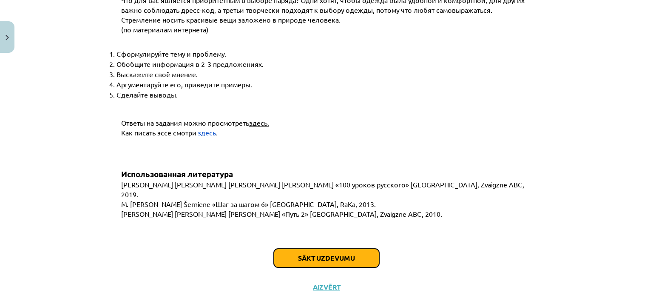
click at [333, 248] on button "Sākt uzdevumu" at bounding box center [326, 257] width 105 height 19
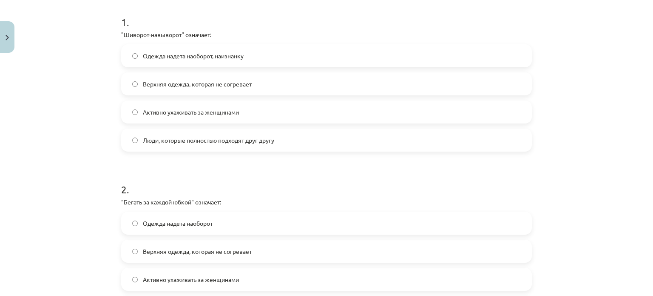
scroll to position [165, 0]
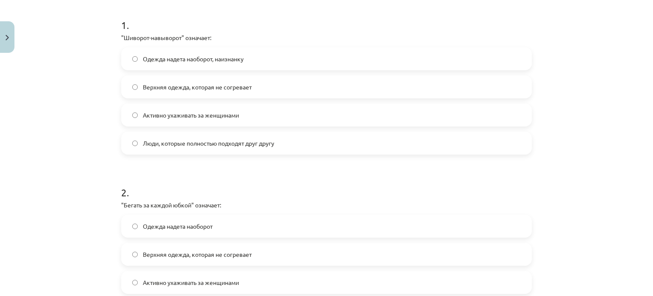
click at [171, 67] on label "Одежда надета наоборот, наизнанку" at bounding box center [326, 58] width 409 height 21
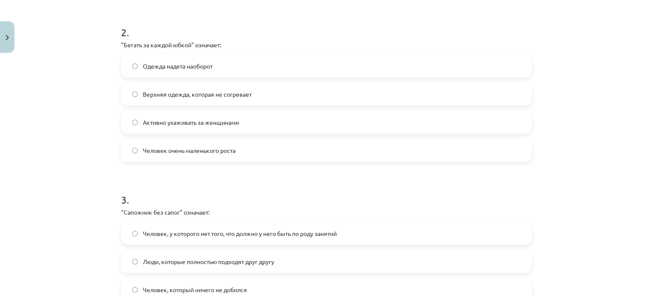
scroll to position [325, 0]
click at [185, 127] on label "Активно ухаживать за женщинами" at bounding box center [326, 121] width 409 height 21
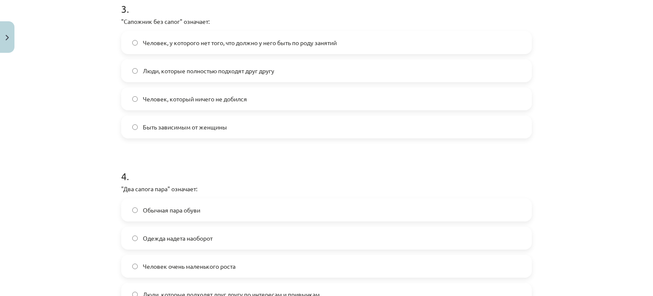
scroll to position [516, 0]
click at [173, 44] on span "Человек, у которого нет того, что должно у него быть по роду занятий" at bounding box center [240, 42] width 194 height 9
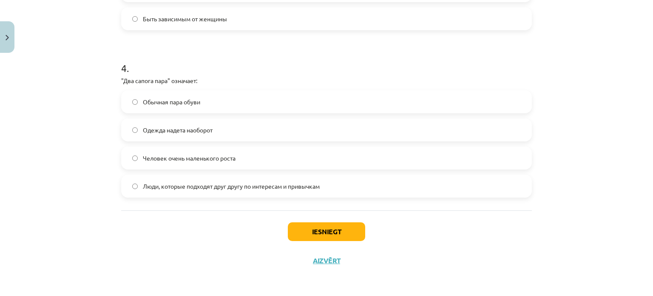
scroll to position [623, 0]
click at [176, 185] on span "Люди, которые подходят друг другу по интересам и привычкам" at bounding box center [231, 186] width 177 height 9
click at [331, 232] on button "Iesniegt" at bounding box center [326, 231] width 77 height 19
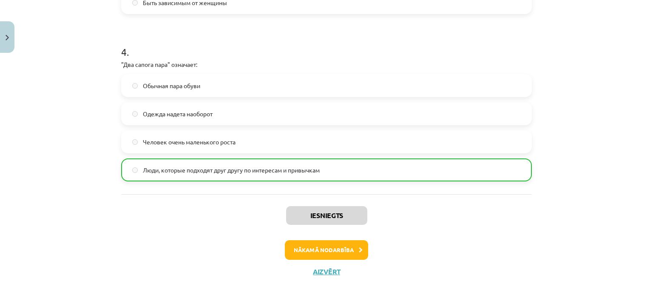
scroll to position [650, 0]
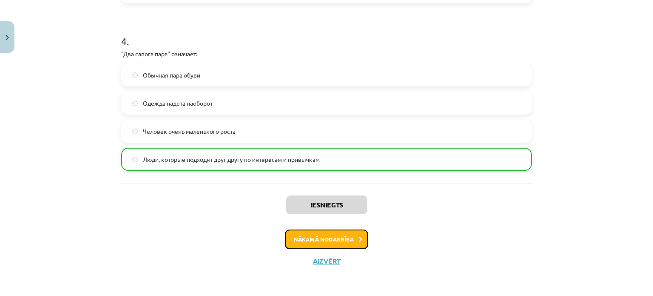
click at [341, 242] on button "Nākamā nodarbība" at bounding box center [326, 239] width 83 height 20
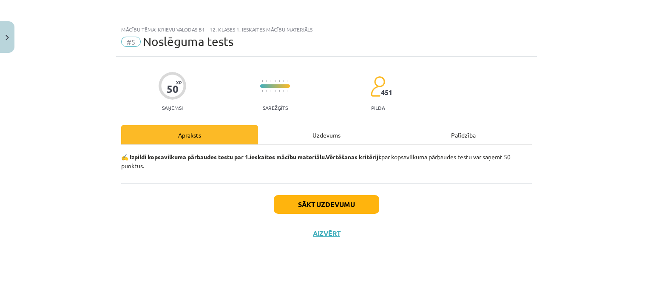
scroll to position [0, 0]
click at [332, 203] on button "Sākt uzdevumu" at bounding box center [326, 204] width 105 height 19
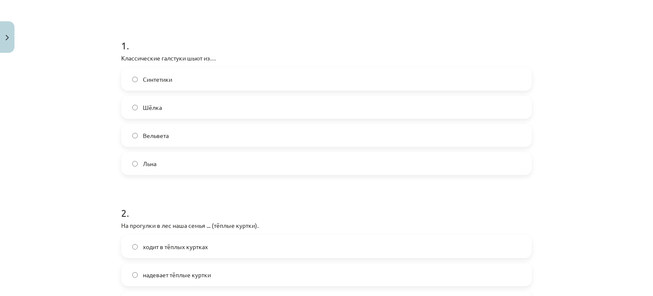
scroll to position [145, 0]
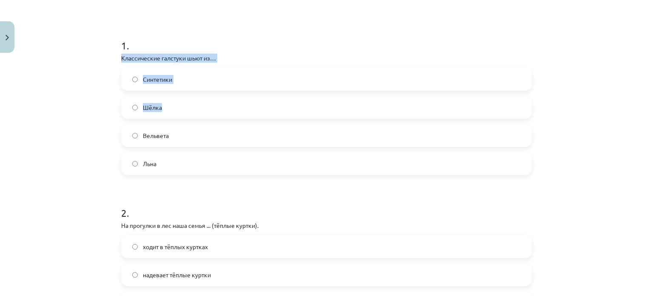
drag, startPoint x: 114, startPoint y: 51, endPoint x: 164, endPoint y: 98, distance: 67.7
copy div "Классические галстуки шьют из… Синтетики Шёлка"
click at [154, 103] on span "Шёлка" at bounding box center [152, 107] width 19 height 9
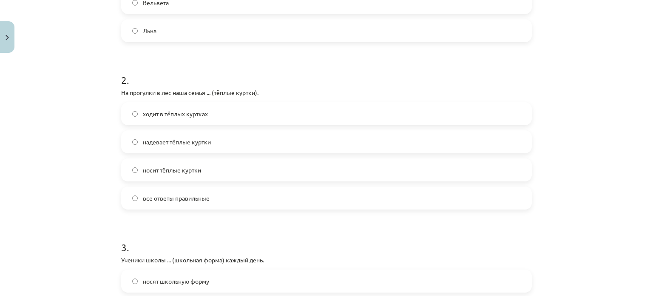
scroll to position [323, 0]
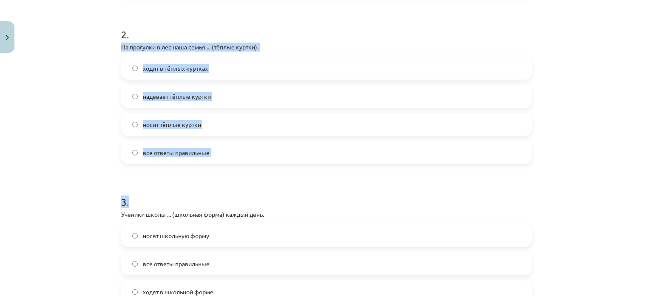
drag, startPoint x: 111, startPoint y: 44, endPoint x: 242, endPoint y: 164, distance: 177.3
click at [242, 164] on div "Mācību tēma: Krievu valodas b1 - 12. klases 1. ieskaites mācību materiāls #5 No…" at bounding box center [326, 148] width 653 height 296
copy form "На прогулки в лес наша семья ... (тёплые куртки). ходит в тёплых куртках надева…"
click at [99, 168] on div "Mācību tēma: Krievu valodas b1 - 12. klases 1. ieskaites mācību materiāls #5 No…" at bounding box center [326, 148] width 653 height 296
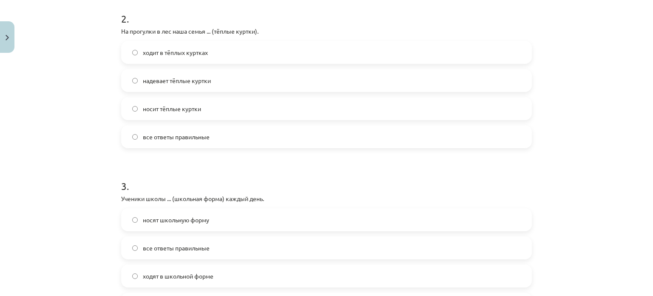
scroll to position [339, 0]
click at [156, 58] on label "ходит в тёплых куртках" at bounding box center [326, 51] width 409 height 21
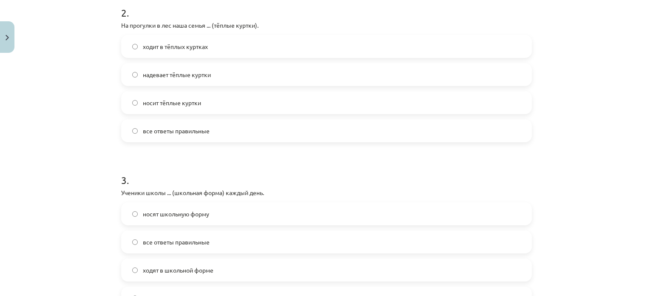
scroll to position [346, 0]
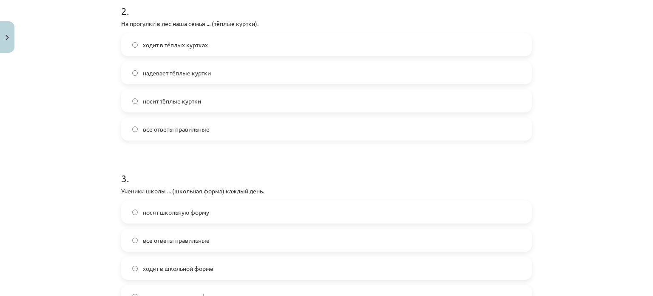
click at [157, 78] on label "надевает тёплые куртки" at bounding box center [326, 72] width 409 height 21
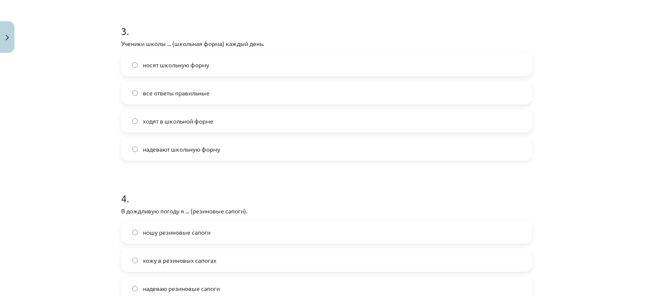
scroll to position [495, 0]
drag, startPoint x: 115, startPoint y: 40, endPoint x: 266, endPoint y: 142, distance: 182.4
copy div "Ученики школы ... (школьная форма) каждый день. носят школьную форму все ответы…"
click at [266, 179] on h1 "4 ." at bounding box center [326, 189] width 411 height 26
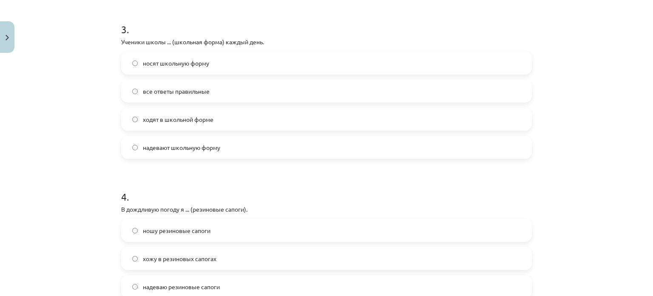
click at [211, 145] on span "надевают школьную форму" at bounding box center [181, 147] width 77 height 9
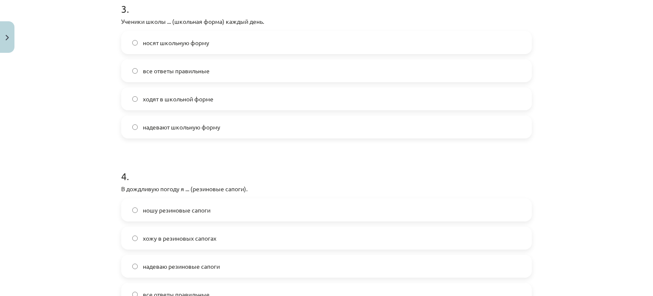
scroll to position [516, 0]
click at [184, 64] on label "все ответы правильные" at bounding box center [326, 69] width 409 height 21
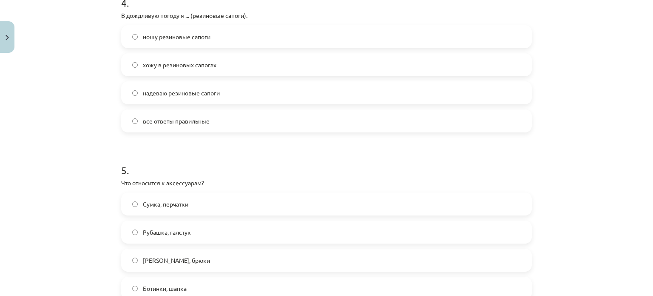
scroll to position [687, 0]
click at [177, 119] on span "все ответы правильные" at bounding box center [176, 122] width 67 height 9
click at [172, 97] on span "надеваю резиновые сапоги" at bounding box center [181, 94] width 77 height 9
click at [172, 95] on span "надеваю резиновые сапоги" at bounding box center [181, 94] width 77 height 9
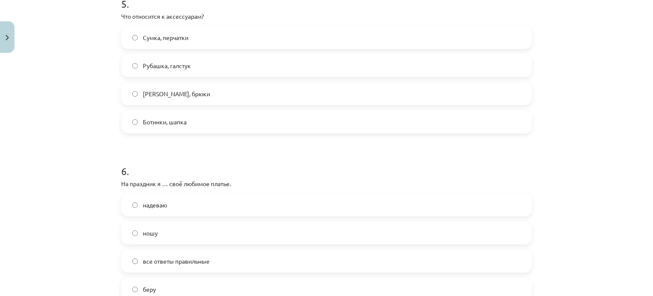
scroll to position [858, 0]
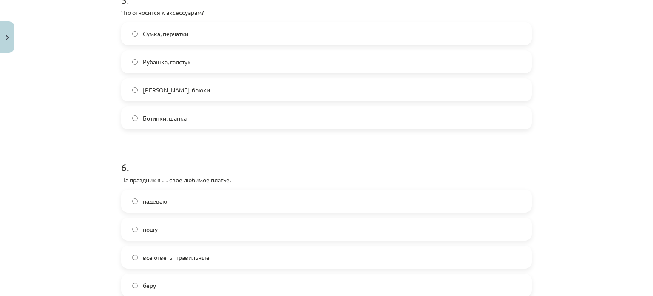
click at [158, 32] on span "Сумка, перчатки" at bounding box center [165, 33] width 45 height 9
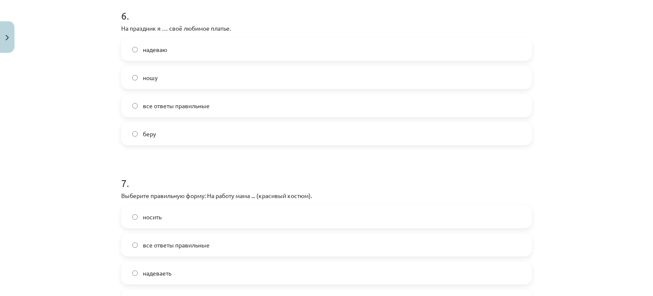
scroll to position [1010, 0]
click at [149, 73] on span "ношу" at bounding box center [150, 77] width 15 height 9
click at [163, 40] on label "надеваю" at bounding box center [326, 48] width 409 height 21
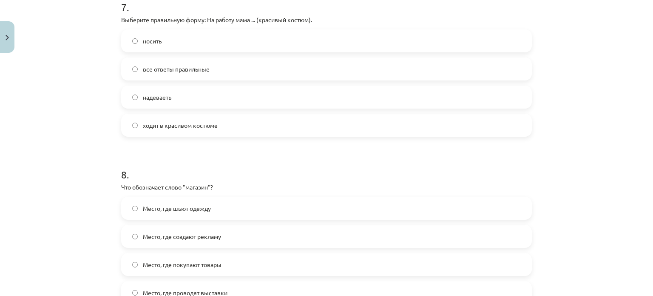
scroll to position [1185, 0]
click at [171, 129] on label "ходит в красивом костюме" at bounding box center [326, 124] width 409 height 21
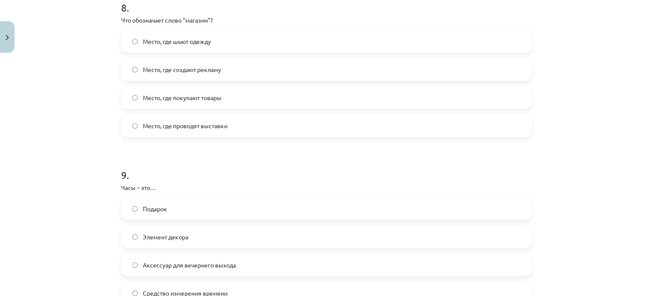
scroll to position [1354, 0]
click at [182, 100] on label "Место, где покупают товары" at bounding box center [326, 95] width 409 height 21
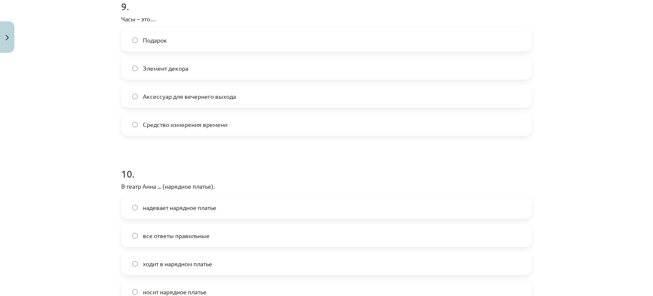
scroll to position [1522, 0]
click at [227, 122] on label "Средство измерения времени" at bounding box center [326, 122] width 409 height 21
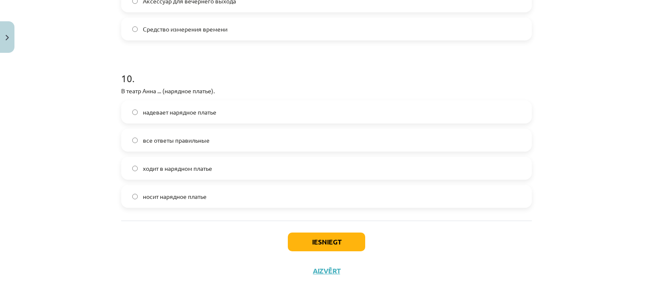
scroll to position [1626, 0]
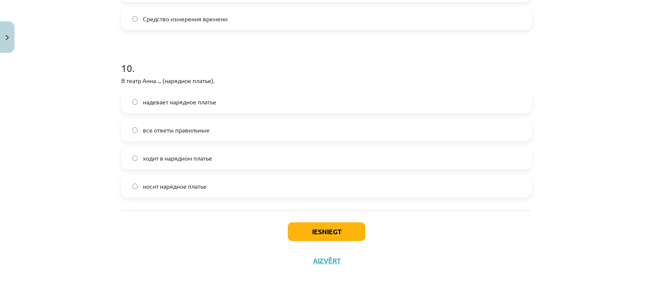
click at [200, 102] on span "надевает нарядное платье" at bounding box center [180, 101] width 74 height 9
click at [186, 244] on div "Iesniegt Aizvērt" at bounding box center [326, 240] width 411 height 60
click at [293, 234] on button "Iesniegt" at bounding box center [326, 231] width 77 height 19
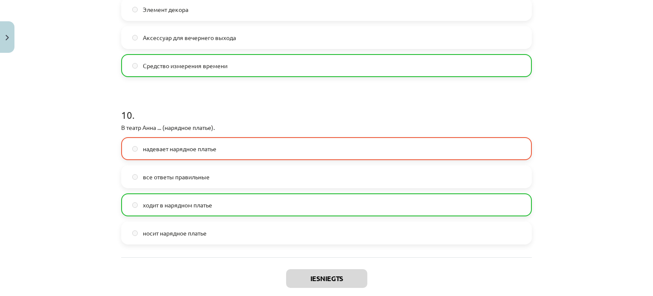
scroll to position [1653, 0]
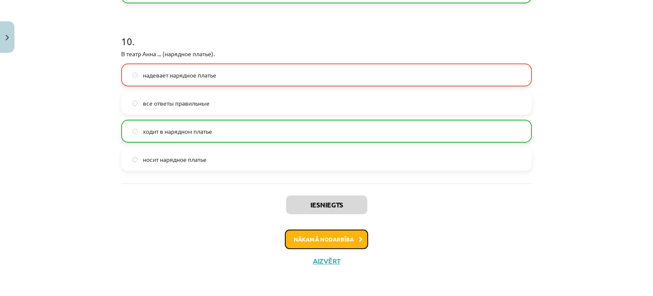
click at [311, 240] on button "Nākamā nodarbība" at bounding box center [326, 239] width 83 height 20
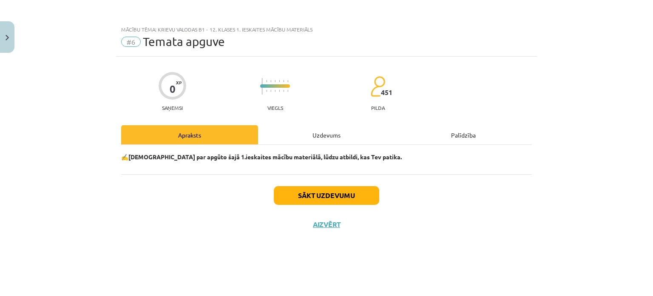
scroll to position [0, 0]
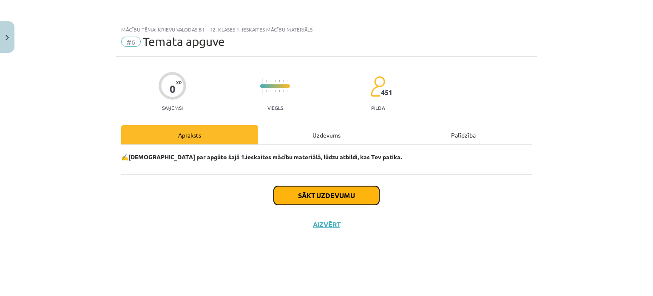
click at [310, 191] on button "Sākt uzdevumu" at bounding box center [326, 195] width 105 height 19
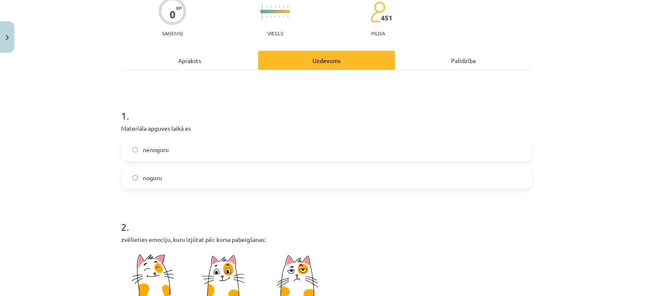
scroll to position [75, 0]
click at [198, 142] on label "nenoguru" at bounding box center [326, 148] width 409 height 21
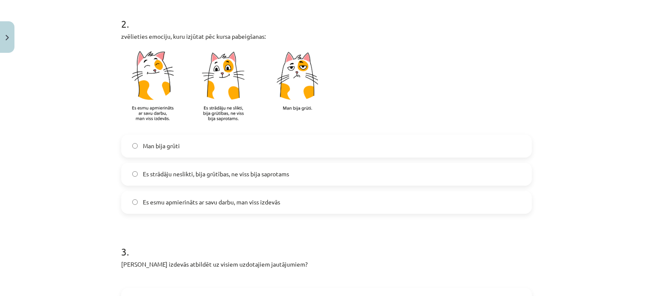
scroll to position [279, 0]
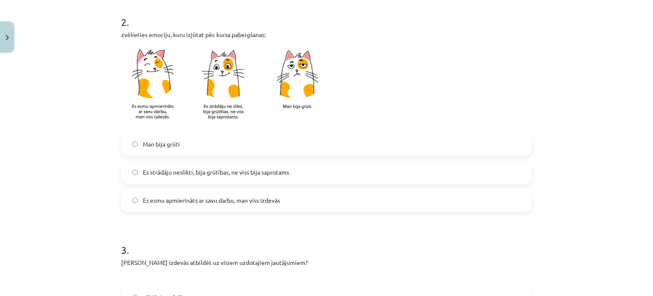
click at [221, 203] on span "Es esmu apmierināts ar savu darbu, man viss izdevās" at bounding box center [211, 200] width 137 height 9
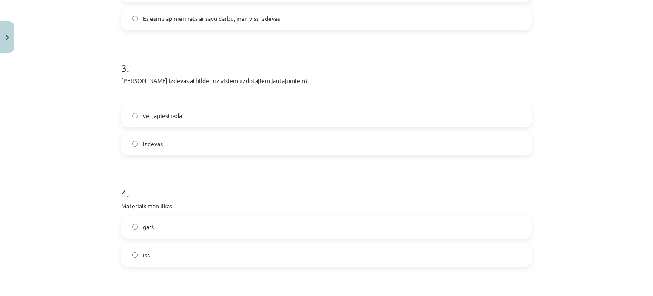
scroll to position [463, 0]
click at [186, 108] on label "vēl jāpiestrādā" at bounding box center [326, 113] width 409 height 21
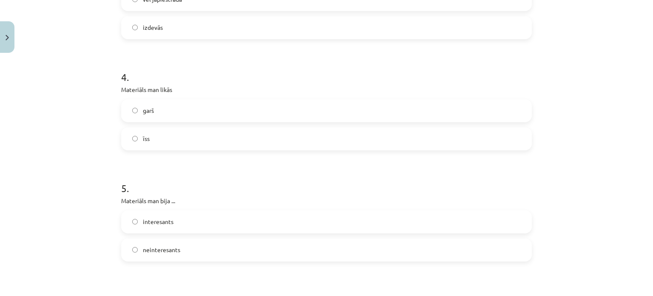
scroll to position [580, 0]
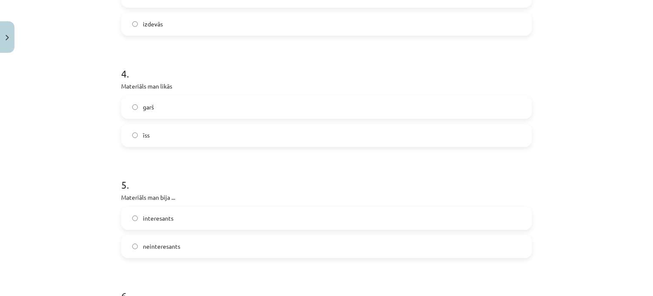
click at [168, 103] on label "garš" at bounding box center [326, 107] width 409 height 21
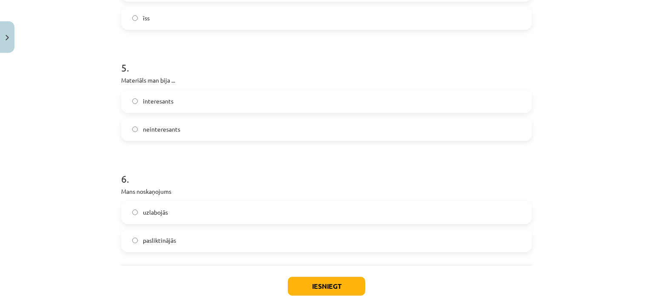
scroll to position [721, 0]
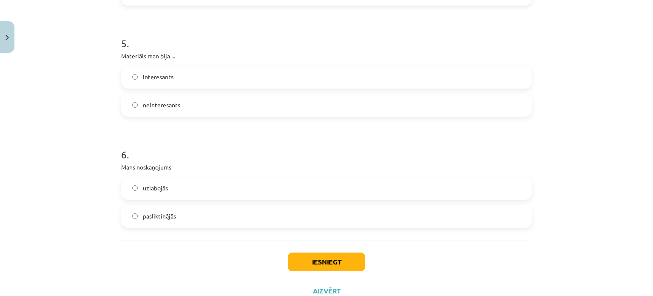
click at [159, 76] on span "interesants" at bounding box center [158, 76] width 31 height 9
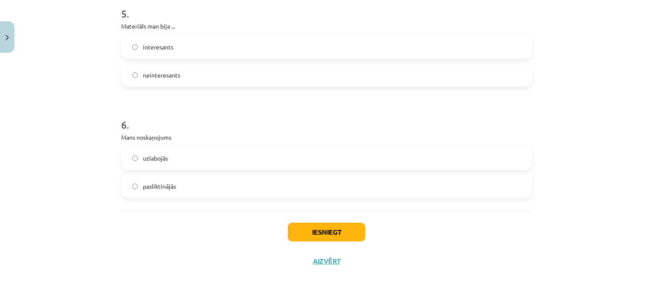
click at [165, 165] on label "uzlabojās" at bounding box center [326, 158] width 409 height 21
click at [315, 224] on button "Iesniegt" at bounding box center [326, 231] width 77 height 19
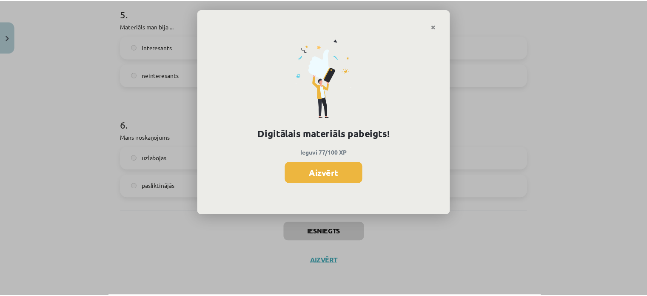
scroll to position [202, 0]
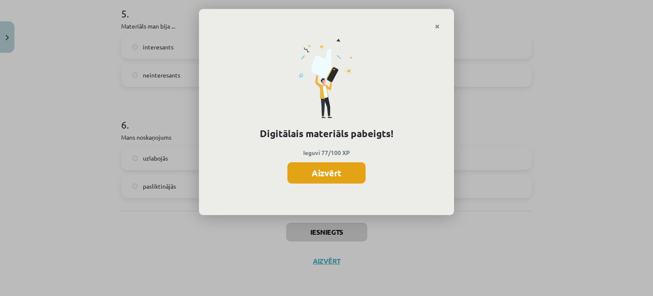
click at [338, 175] on button "Aizvērt" at bounding box center [326, 172] width 78 height 21
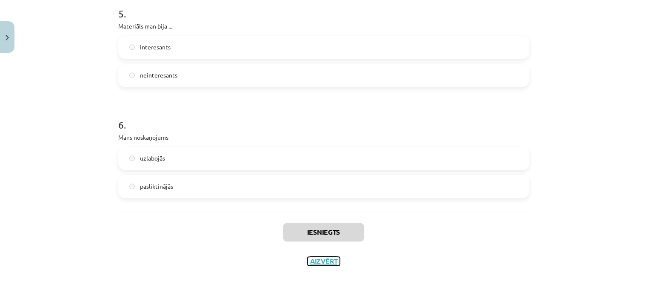
click at [332, 259] on button "Aizvērt" at bounding box center [323, 260] width 32 height 9
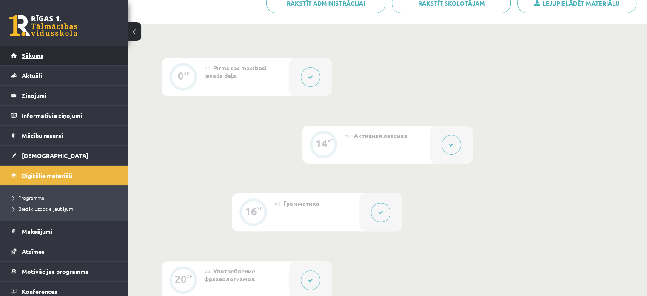
click at [63, 54] on link "Sākums" at bounding box center [64, 55] width 106 height 20
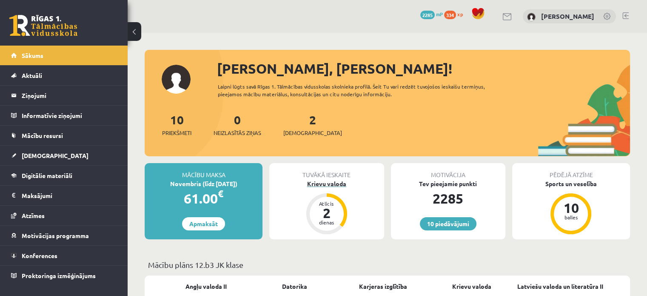
click at [328, 183] on div "Krievu valoda" at bounding box center [326, 183] width 114 height 9
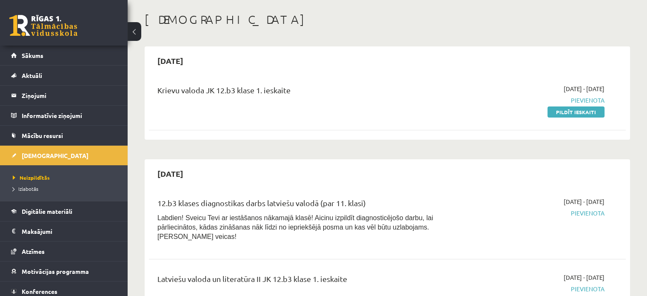
scroll to position [39, 0]
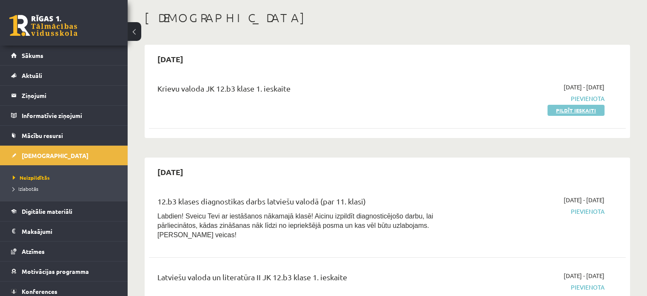
click at [570, 108] on link "Pildīt ieskaiti" at bounding box center [575, 110] width 57 height 11
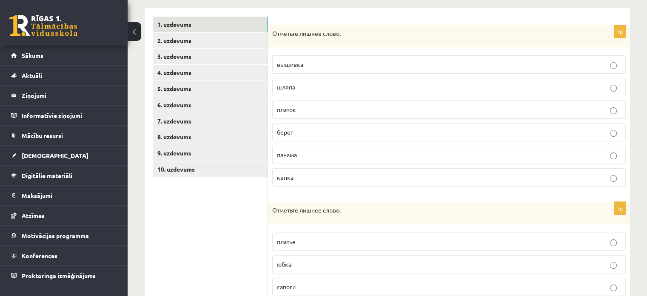
scroll to position [131, 0]
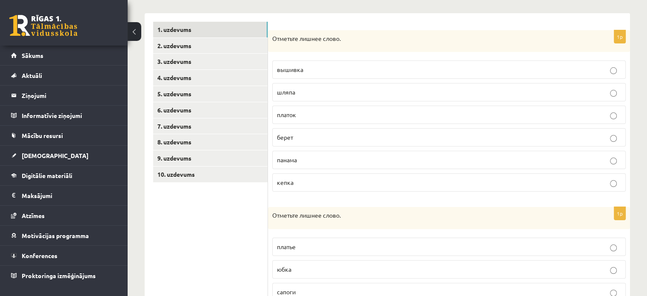
click at [348, 70] on p "вышивка" at bounding box center [449, 69] width 344 height 9
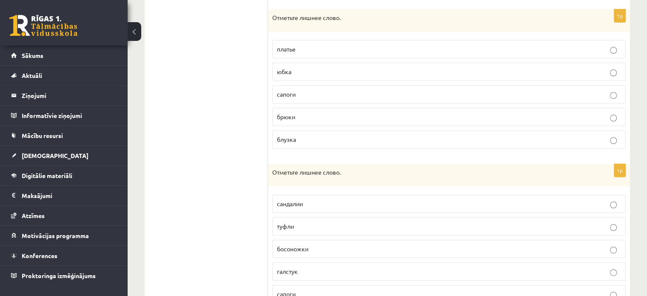
scroll to position [331, 0]
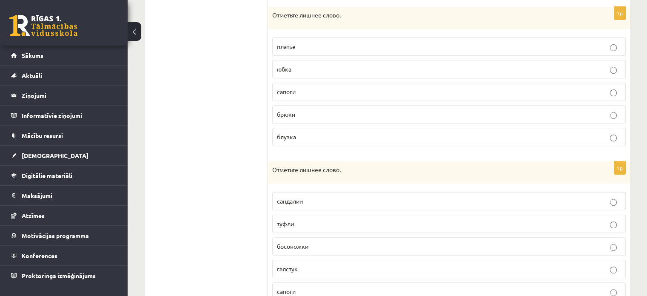
click at [300, 97] on label "сапоги" at bounding box center [448, 91] width 353 height 18
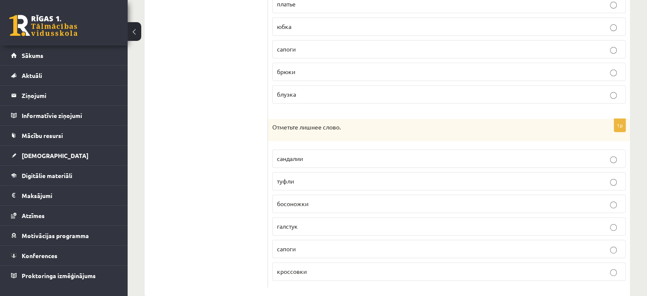
scroll to position [387, 0]
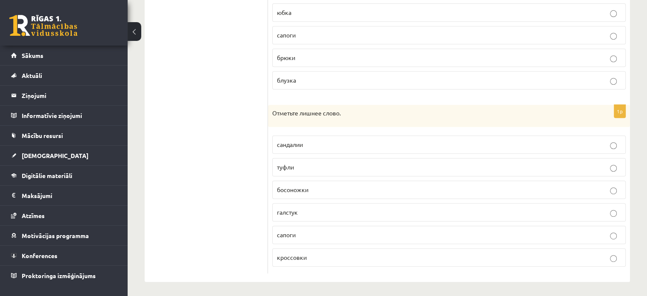
click at [281, 215] on label "галстук" at bounding box center [448, 212] width 353 height 18
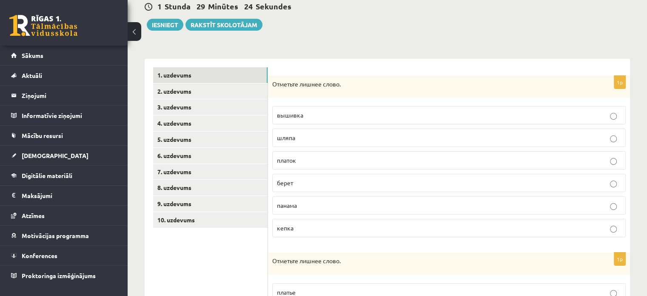
scroll to position [83, 0]
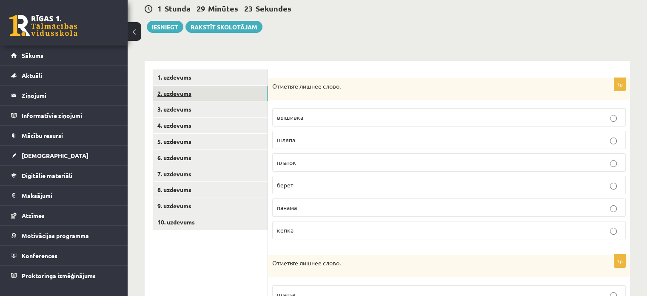
click at [172, 90] on link "2. uzdevums" at bounding box center [210, 93] width 114 height 16
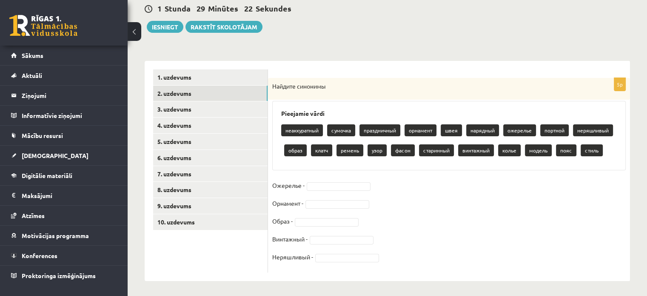
scroll to position [85, 0]
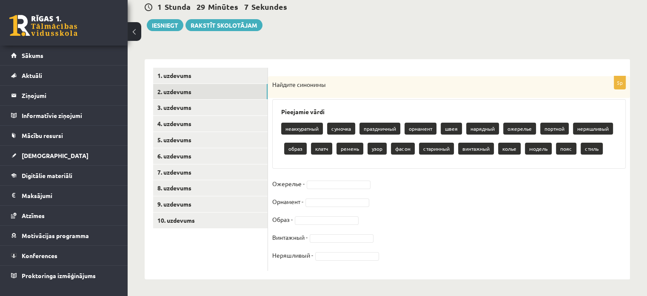
click at [506, 147] on p "колье" at bounding box center [509, 148] width 23 height 12
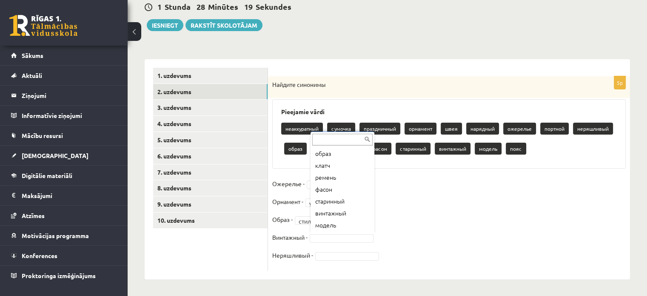
scroll to position [119, 0]
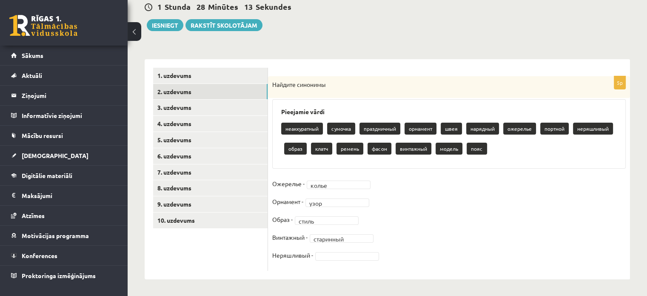
click at [303, 251] on p "Неряшливый -" at bounding box center [292, 254] width 41 height 13
copy p "Неряшливый"
click at [423, 210] on fieldset "Ожерелье - колье ***** Орнамент - узор **** Образ - стиль ***** Винтажный - ста…" at bounding box center [448, 221] width 353 height 89
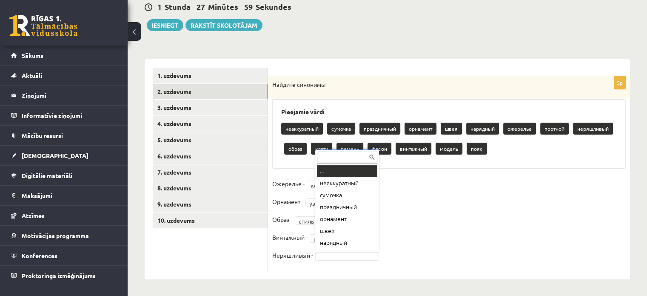
scroll to position [10, 0]
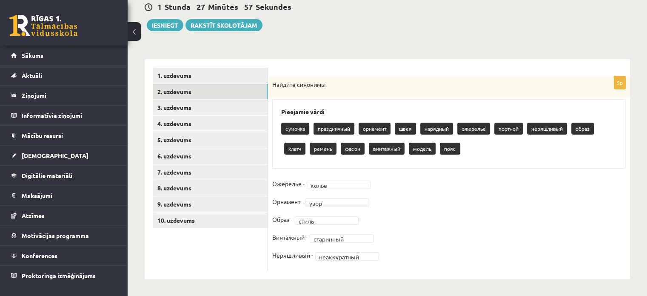
click at [440, 230] on fieldset "**********" at bounding box center [448, 221] width 353 height 89
click at [220, 102] on link "3. uzdevums" at bounding box center [210, 107] width 114 height 16
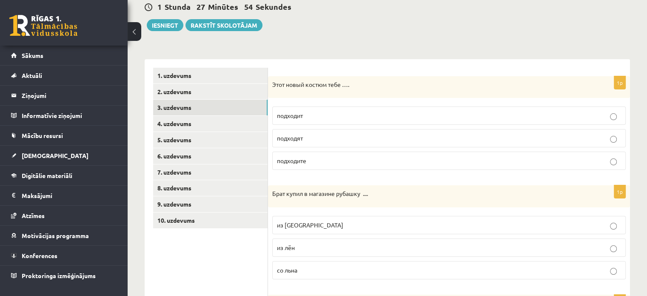
scroll to position [95, 0]
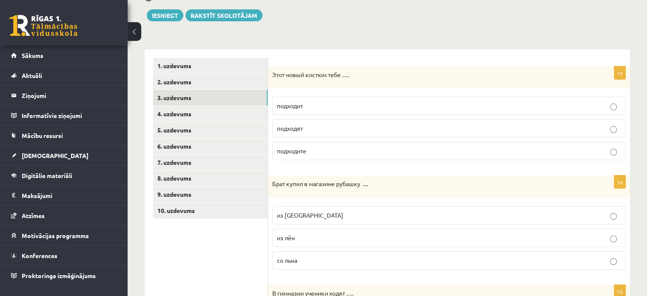
click at [324, 99] on label "подходит" at bounding box center [448, 106] width 353 height 18
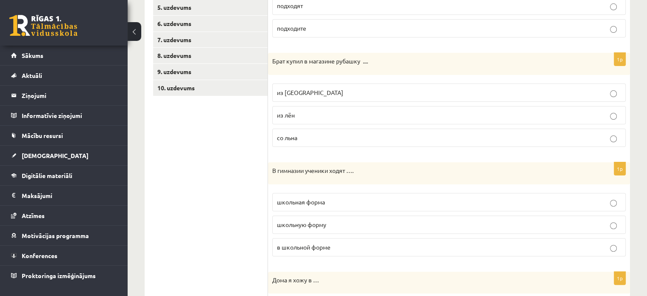
scroll to position [219, 0]
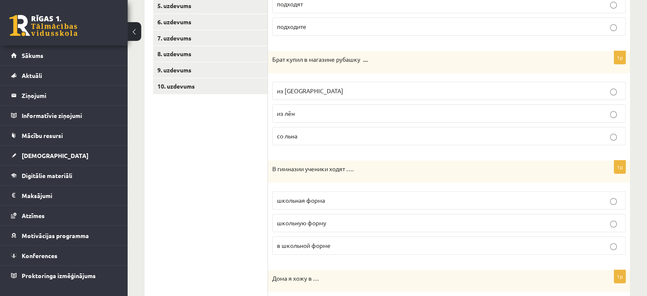
click at [318, 87] on p "из льна" at bounding box center [449, 90] width 344 height 9
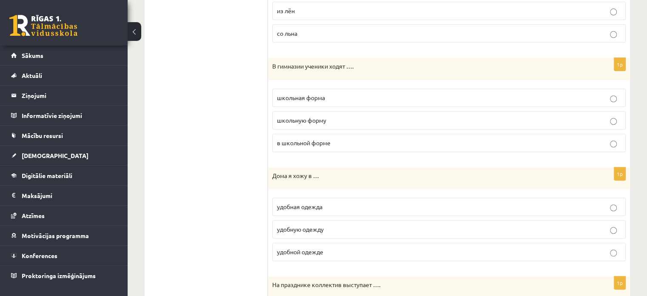
scroll to position [322, 0]
click at [287, 143] on span "в школьной форме" at bounding box center [304, 142] width 54 height 8
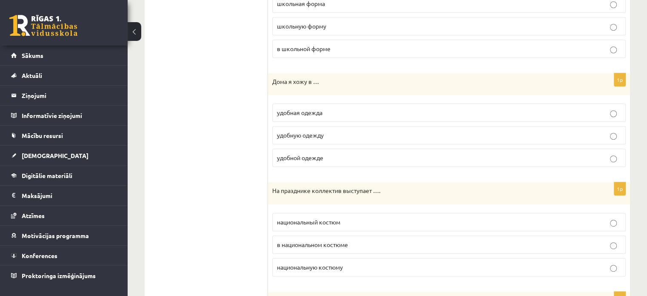
scroll to position [416, 0]
click at [291, 156] on span "удобной одежде" at bounding box center [300, 157] width 46 height 8
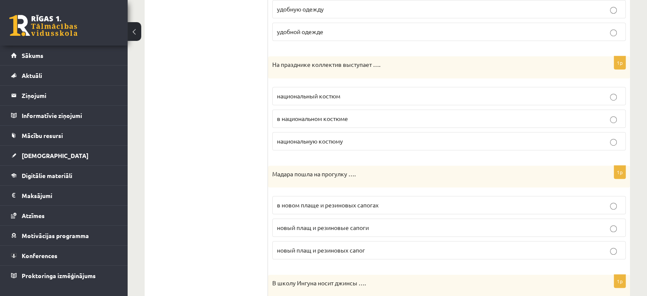
scroll to position [541, 0]
click at [292, 124] on label "в национальном костюме" at bounding box center [448, 119] width 353 height 18
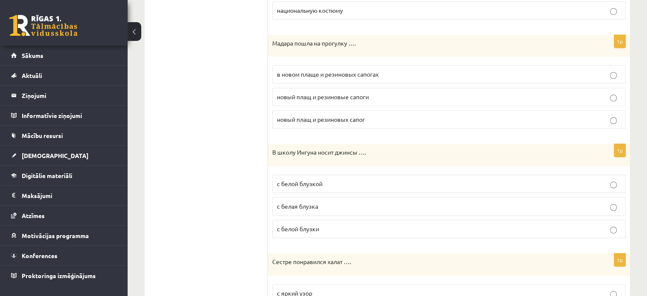
scroll to position [672, 0]
click at [262, 140] on ul "1. uzdevums 2. uzdevums 3. uzdevums 4. uzdevums 5. uzdevums 6. uzdevums 7. uzde…" at bounding box center [210, 26] width 115 height 1091
click at [306, 71] on span "в новом плаще и резиновых сапогах" at bounding box center [328, 74] width 102 height 8
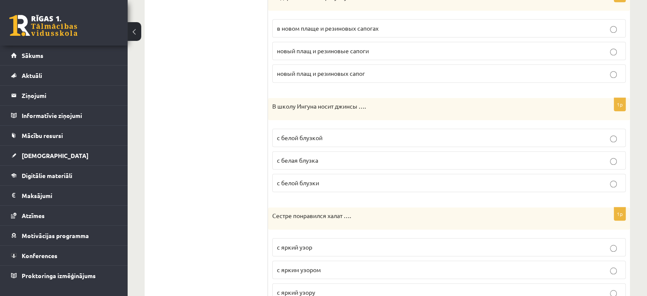
scroll to position [719, 0]
click at [310, 132] on span "с белой блузкой" at bounding box center [299, 136] width 45 height 8
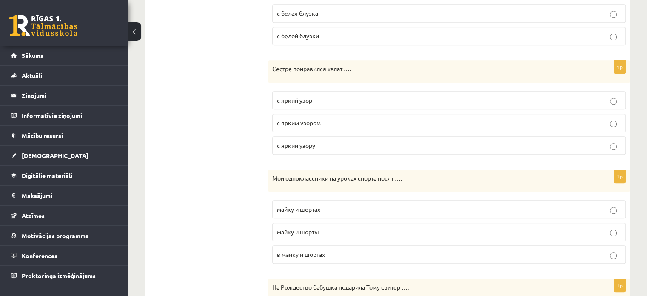
scroll to position [865, 0]
click at [296, 125] on label "с ярким узором" at bounding box center [448, 122] width 353 height 18
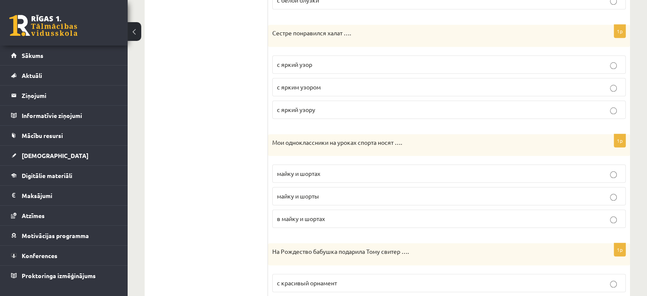
scroll to position [900, 0]
click at [285, 196] on p "майку и шорты" at bounding box center [449, 196] width 344 height 9
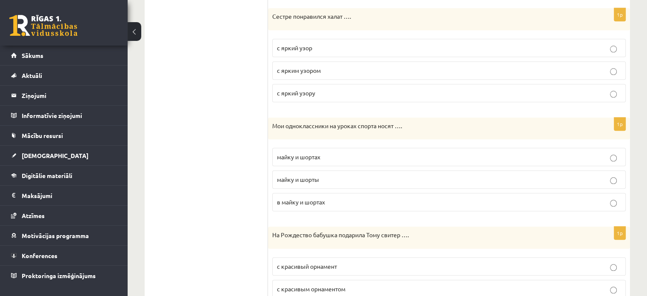
scroll to position [968, 0]
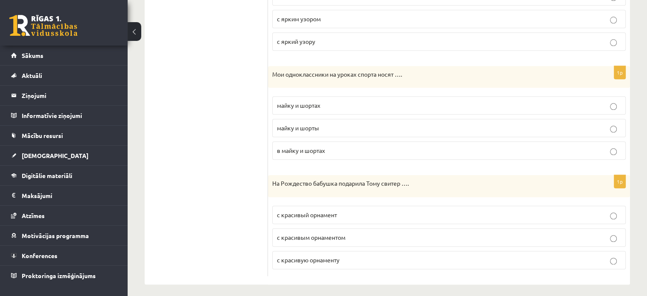
click at [299, 233] on span "с красивым орнаментом" at bounding box center [311, 237] width 68 height 8
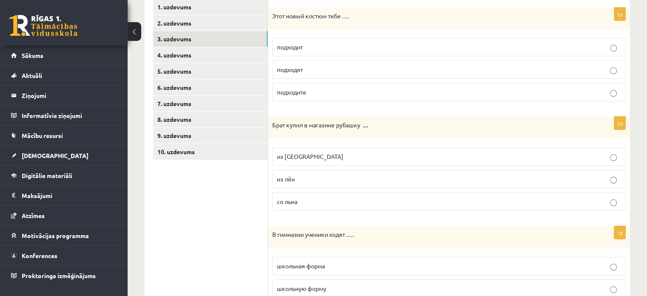
scroll to position [153, 0]
click at [159, 61] on link "4. uzdevums" at bounding box center [210, 56] width 114 height 16
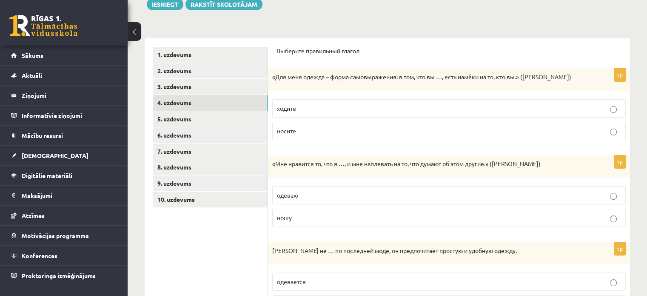
scroll to position [112, 0]
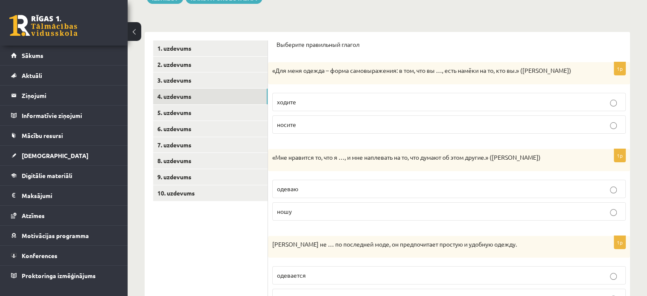
click at [311, 103] on p "ходите" at bounding box center [449, 101] width 344 height 9
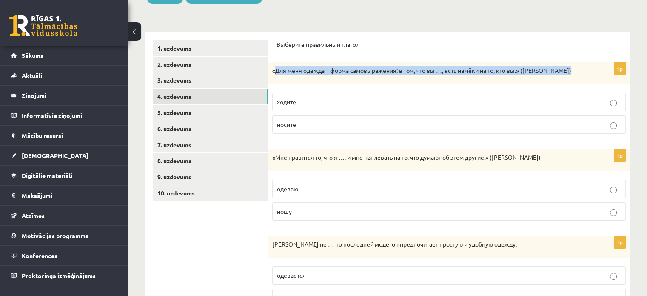
drag, startPoint x: 274, startPoint y: 71, endPoint x: 577, endPoint y: 61, distance: 303.3
click at [577, 61] on form "Выберите правильный глагол 1p «Для меня одежда – форма самовыражения: в том, чт…" at bounding box center [448, 263] width 345 height 446
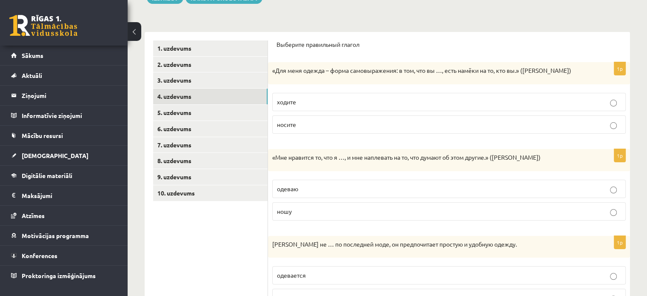
click at [359, 46] on p "Выберите правильный глагол" at bounding box center [448, 44] width 345 height 9
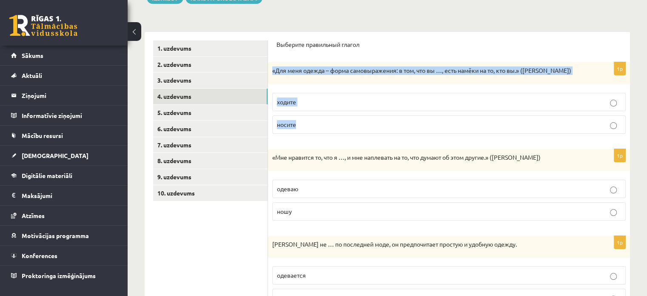
drag, startPoint x: 271, startPoint y: 71, endPoint x: 324, endPoint y: 129, distance: 78.8
click at [324, 129] on div "1p «Для меня одежда – форма самовыражения: в том, что вы …, есть намёки на то, …" at bounding box center [449, 101] width 362 height 78
copy div "«Для меня одежда – форма самовыражения: в том, что вы …, есть намёки на то, кто…"
click at [330, 118] on label "носите" at bounding box center [448, 124] width 353 height 18
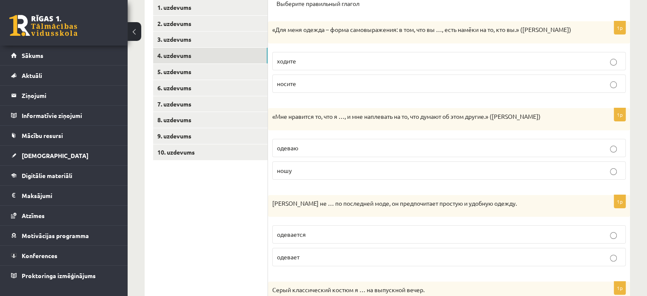
scroll to position [155, 0]
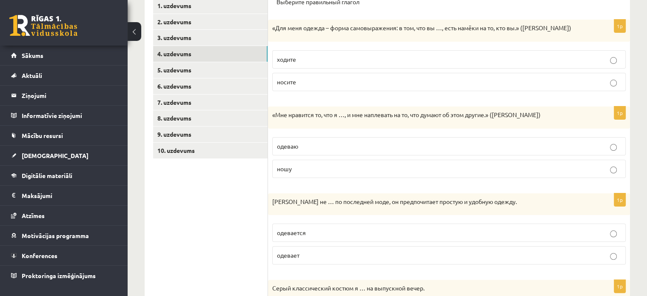
click at [306, 165] on p "ношу" at bounding box center [449, 168] width 344 height 9
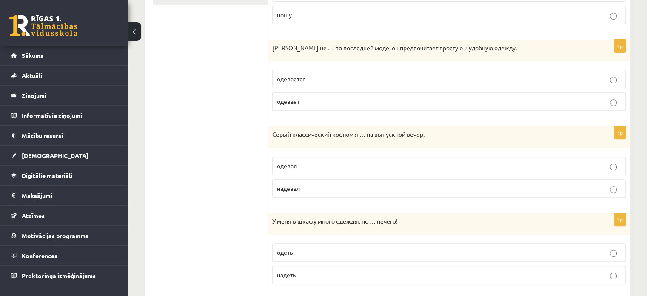
scroll to position [317, 0]
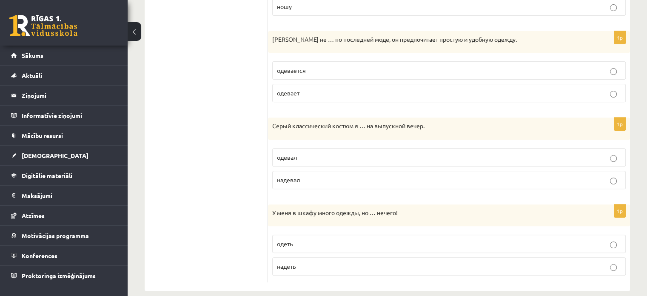
click at [299, 73] on p "одевается" at bounding box center [449, 70] width 344 height 9
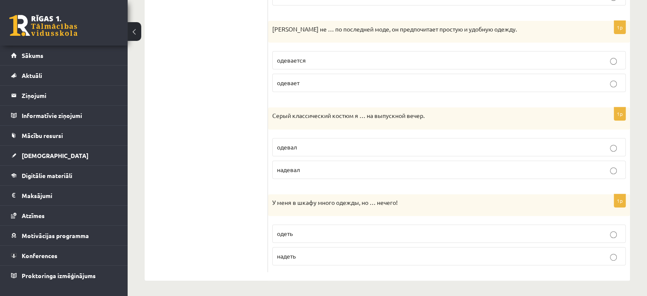
click at [290, 171] on p "надевал" at bounding box center [449, 169] width 344 height 9
click at [301, 251] on p "надеть" at bounding box center [449, 255] width 344 height 9
drag, startPoint x: 267, startPoint y: 194, endPoint x: 366, endPoint y: 271, distance: 125.4
click at [366, 271] on div "Выберите правильный глагол 1p «Для меня одежда – форма самовыражения: в том, чт…" at bounding box center [449, 48] width 362 height 463
copy div "У меня в шкафу много одежды, но … нечего! одеть надеть"
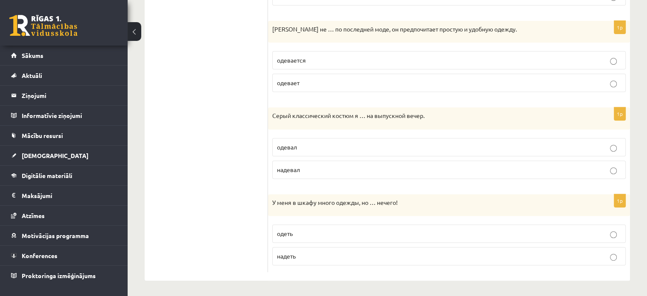
click at [209, 187] on ul "1. uzdevums 2. uzdevums 3. uzdevums 4. uzdevums 5. uzdevums 6. uzdevums 7. uzde…" at bounding box center [210, 49] width 115 height 446
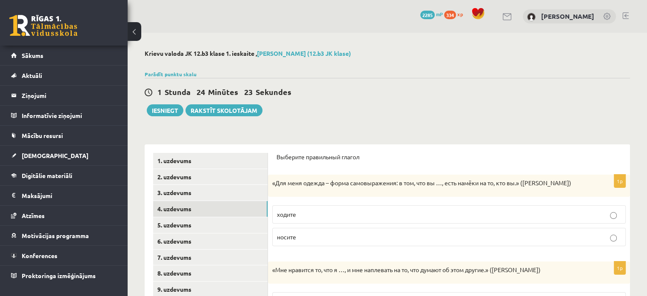
scroll to position [102, 0]
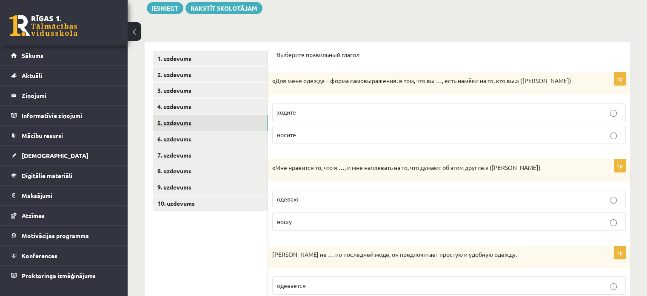
click at [184, 123] on link "5. uzdevums" at bounding box center [210, 123] width 114 height 16
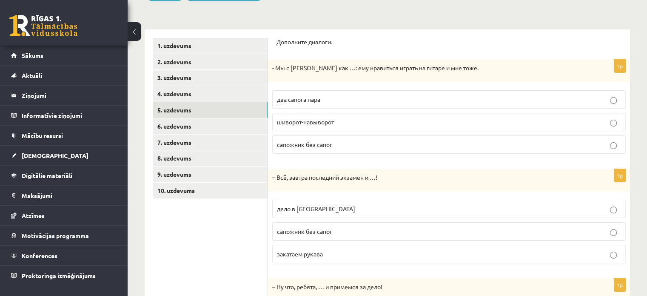
scroll to position [117, 0]
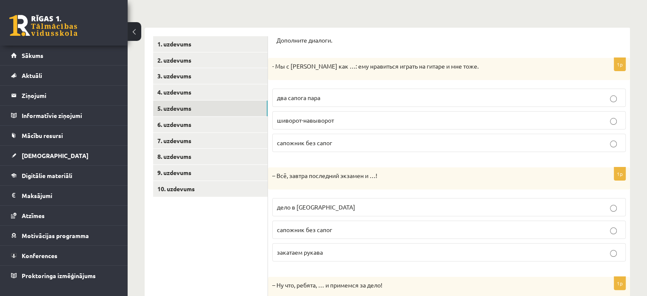
click at [324, 101] on p "два сапога пара" at bounding box center [449, 97] width 344 height 9
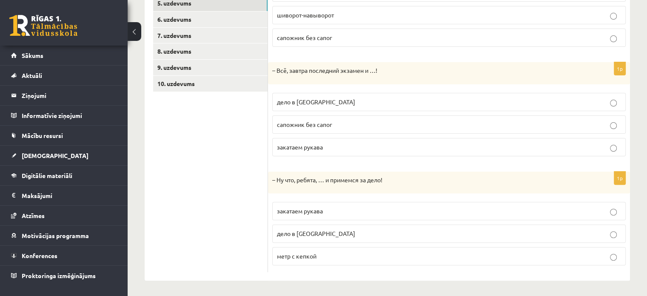
scroll to position [221, 0]
click at [294, 152] on label "закатаем рукава" at bounding box center [448, 147] width 353 height 18
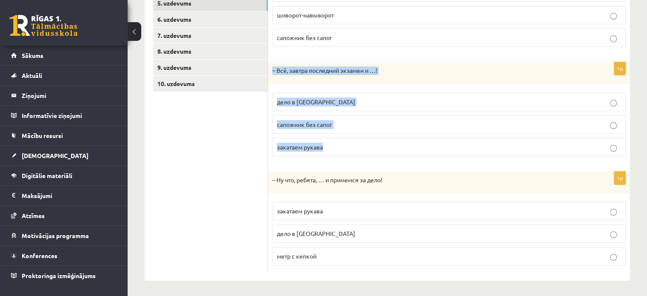
drag, startPoint x: 270, startPoint y: 69, endPoint x: 330, endPoint y: 147, distance: 98.2
click at [330, 147] on div "1p – Всё, завтра последний экзамен и …! дело в шляпе сапожник без сапог закатае…" at bounding box center [449, 112] width 362 height 101
copy div "– Всё, завтра последний экзамен и …! дело в шляпе сапожник без сапог закатаем р…"
click at [330, 97] on p "дело в шляпе" at bounding box center [449, 101] width 344 height 9
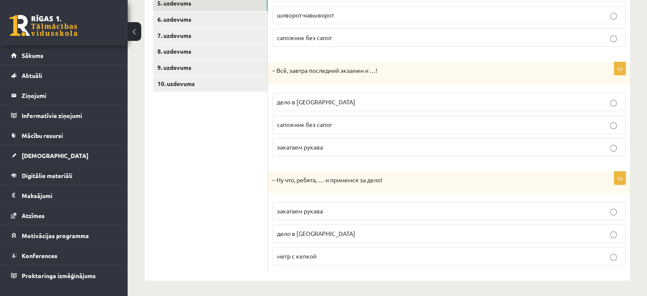
click at [326, 206] on p "закатаем рукава" at bounding box center [449, 210] width 344 height 9
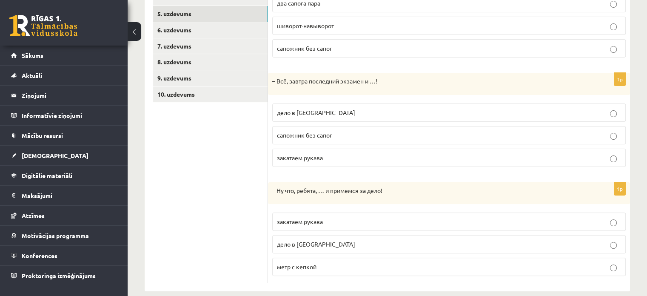
scroll to position [210, 0]
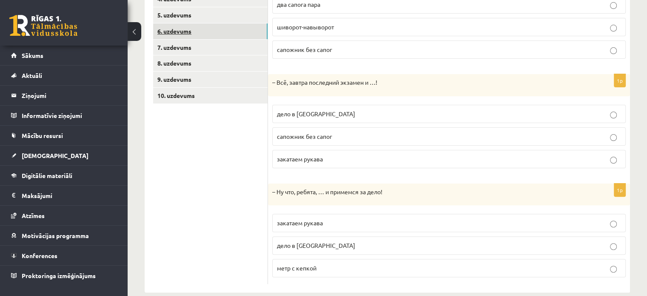
click at [174, 28] on link "6. uzdevums" at bounding box center [210, 31] width 114 height 16
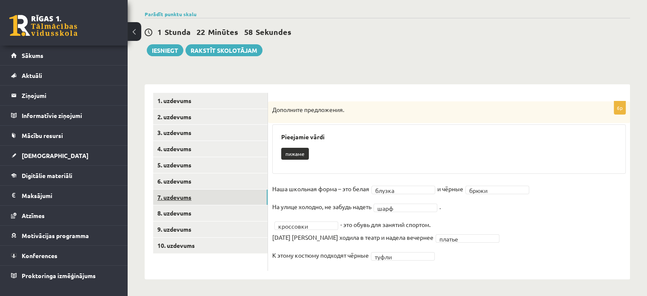
click at [214, 196] on link "7. uzdevums" at bounding box center [210, 197] width 114 height 16
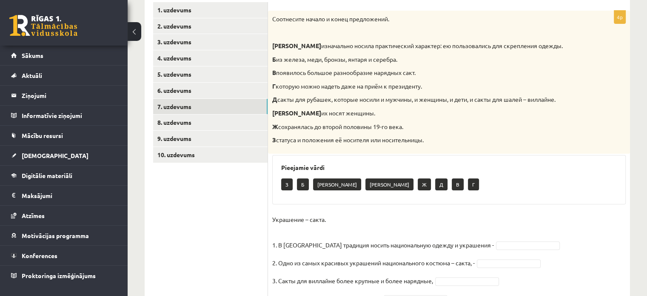
scroll to position [151, 0]
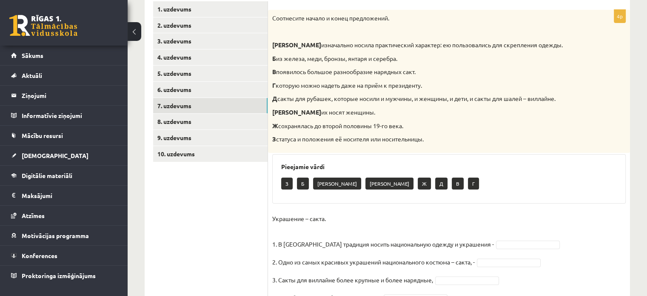
drag, startPoint x: 281, startPoint y: 126, endPoint x: 414, endPoint y: 125, distance: 133.5
click at [414, 125] on p "Ж сохранялась до второй половины 19-го века." at bounding box center [427, 126] width 311 height 9
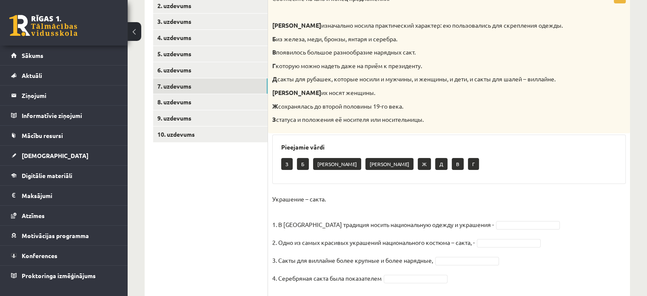
scroll to position [174, 0]
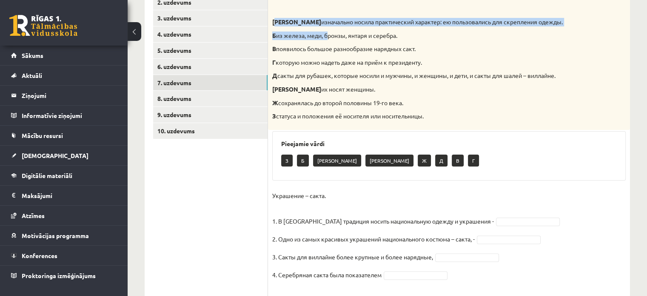
drag, startPoint x: 276, startPoint y: 23, endPoint x: 325, endPoint y: 28, distance: 49.2
click at [325, 28] on div "Соотнесите начало и конец предложений. А изначально носила практический характе…" at bounding box center [449, 58] width 362 height 143
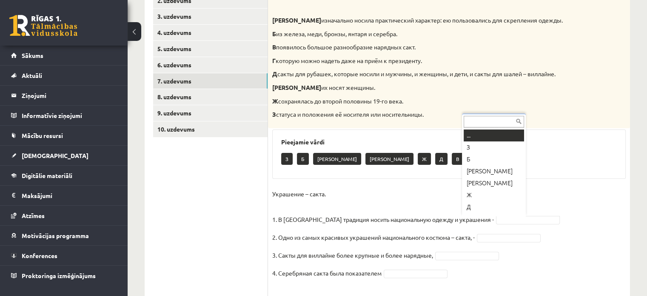
scroll to position [10, 0]
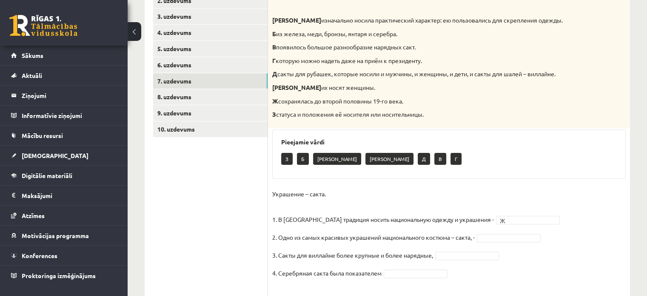
drag, startPoint x: 367, startPoint y: 23, endPoint x: 551, endPoint y: 25, distance: 183.7
click at [551, 25] on div "Соотнесите начало и конец предложений. А изначально носила практический характе…" at bounding box center [449, 56] width 362 height 143
click at [548, 25] on div "Соотнесите начало и конец предложений. А изначально носила практический характе…" at bounding box center [449, 56] width 362 height 143
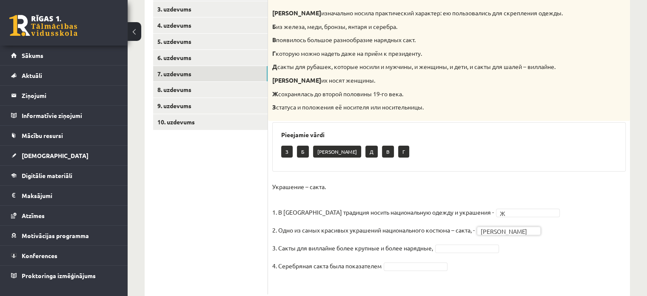
scroll to position [183, 0]
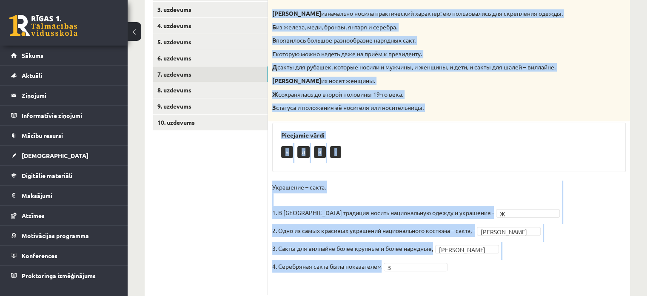
drag, startPoint x: 272, startPoint y: 11, endPoint x: 500, endPoint y: 261, distance: 338.3
click at [500, 261] on div "4p Соотнесите начало и конец предложений. А изначально носила практический хара…" at bounding box center [449, 136] width 362 height 316
copy div "А изначально носила практический характер: ею пользовались для скрепления одежд…"
click at [509, 168] on div "Pieejamie vārdi Б Д В Г" at bounding box center [448, 146] width 353 height 49
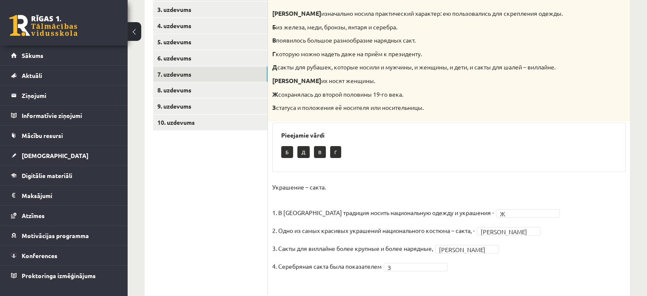
click at [274, 249] on p "3. Сакты для виллайне более крупные и более нарядные," at bounding box center [352, 248] width 161 height 13
click at [464, 253] on fieldset "Украшение – сакта. 1. В Латвии традиция носить национальную одежду и украшения …" at bounding box center [448, 235] width 353 height 110
click at [211, 94] on link "8. uzdevums" at bounding box center [210, 90] width 114 height 16
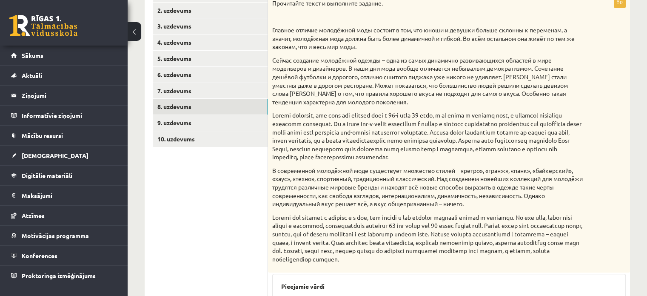
scroll to position [166, 0]
drag, startPoint x: 420, startPoint y: 163, endPoint x: 420, endPoint y: 153, distance: 10.2
click at [420, 153] on p at bounding box center [427, 136] width 311 height 50
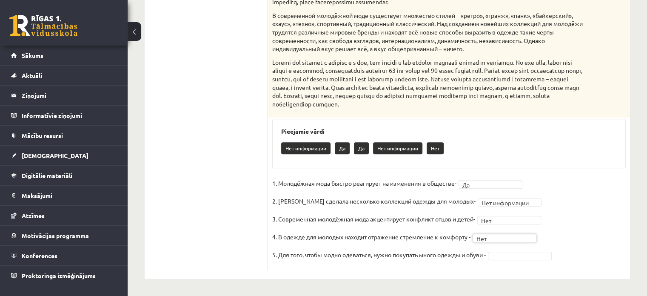
scroll to position [329, 0]
click at [458, 264] on fieldset "**********" at bounding box center [448, 220] width 353 height 89
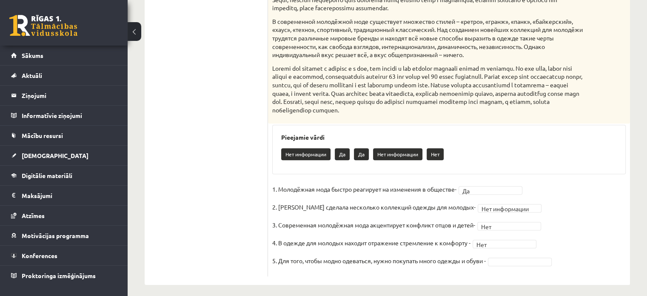
scroll to position [316, 0]
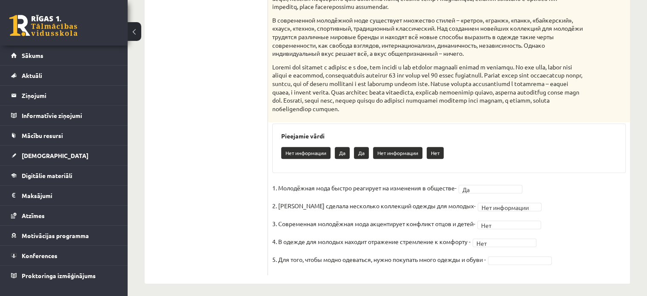
click at [499, 262] on fieldset "**********" at bounding box center [448, 225] width 353 height 89
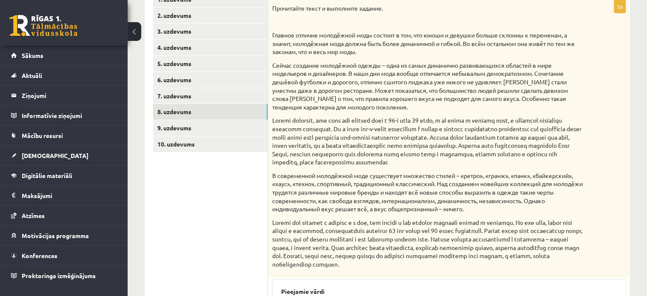
scroll to position [154, 0]
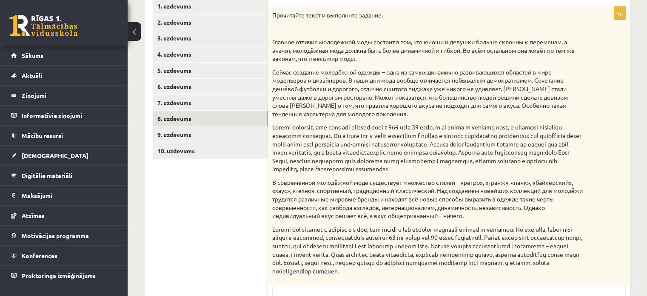
click at [361, 110] on p "Сейчас создание молодёжной одежды – одна из самых динамично развивающихся облас…" at bounding box center [427, 93] width 311 height 50
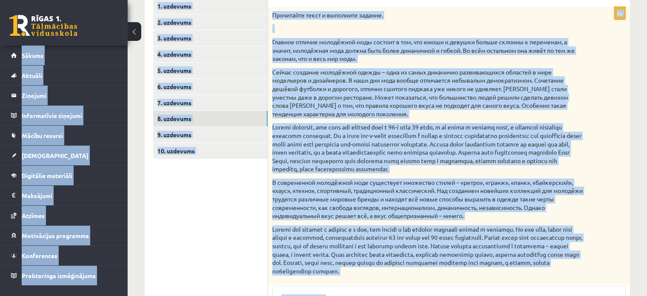
click at [361, 110] on p "Сейчас создание молодёжной одежды – одна из самых динамично развивающихся облас…" at bounding box center [427, 93] width 311 height 50
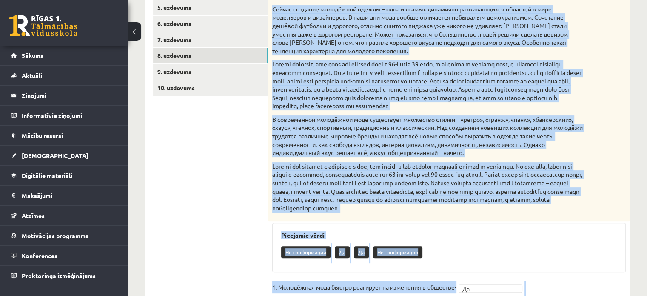
scroll to position [242, 0]
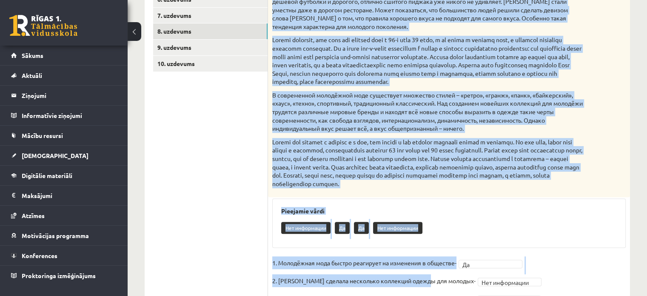
drag, startPoint x: 273, startPoint y: 42, endPoint x: 587, endPoint y: 198, distance: 350.3
click at [587, 197] on div "Прочитайте текст и выполните задание. Главное отличие молодёжной моды состоит в…" at bounding box center [449, 59] width 362 height 278
copy div "Главное отличие молодёжной моды состоит в том, что юноши и девушки больше склон…"
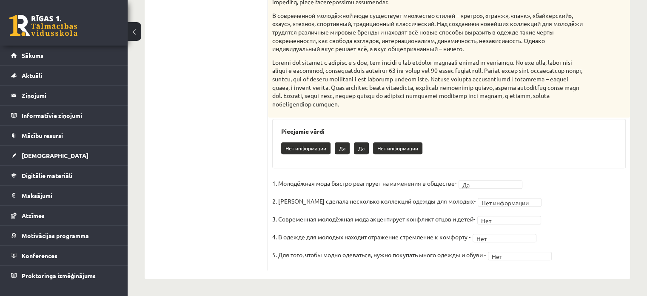
click at [307, 171] on div "**********" at bounding box center [449, 55] width 362 height 430
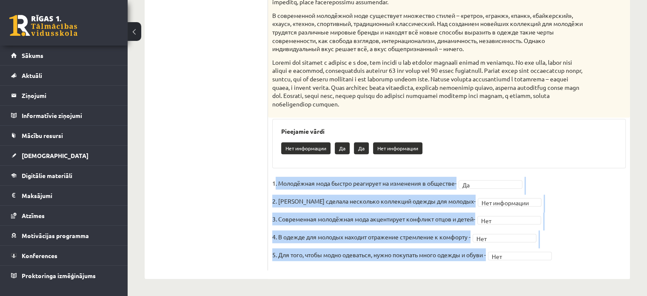
drag, startPoint x: 274, startPoint y: 183, endPoint x: 533, endPoint y: 266, distance: 272.2
click at [533, 266] on div "**********" at bounding box center [449, 55] width 362 height 430
copy fieldset ". Молодёжная мода быстро реагирует на изменения в обществе- Да 2. Коко Шанель с…"
click at [568, 237] on fieldset "**********" at bounding box center [448, 220] width 353 height 89
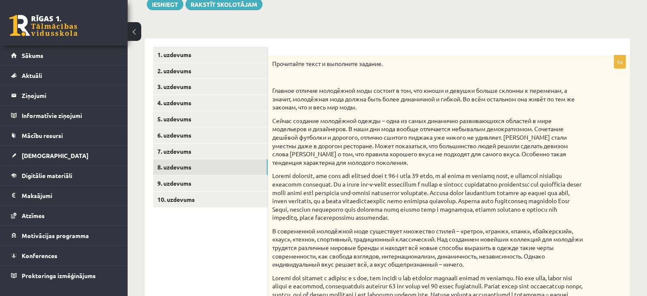
scroll to position [105, 0]
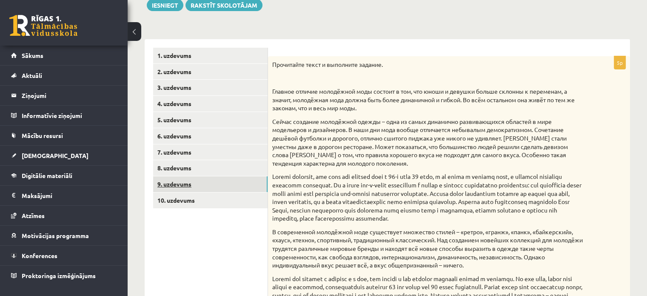
click at [204, 190] on link "9. uzdevums" at bounding box center [210, 184] width 114 height 16
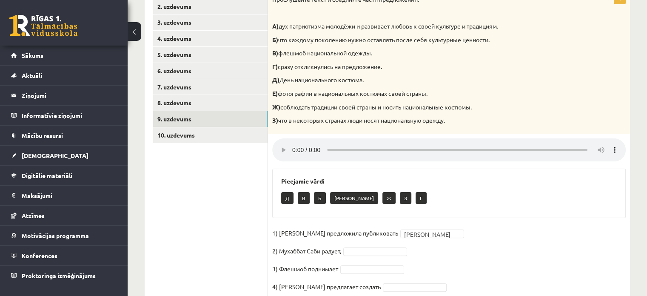
scroll to position [171, 0]
drag, startPoint x: 329, startPoint y: 92, endPoint x: 433, endPoint y: 94, distance: 104.6
click at [433, 94] on p "Е) фотографии в национальных костюмах своей страны." at bounding box center [427, 93] width 311 height 9
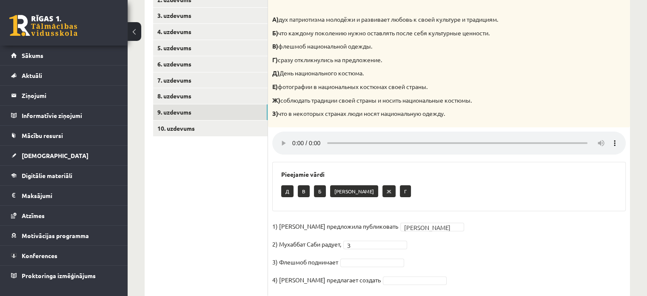
scroll to position [174, 0]
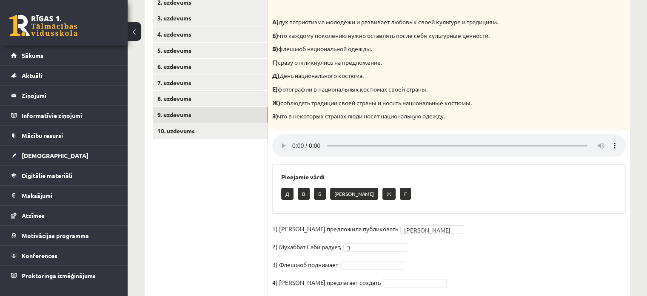
click at [365, 270] on fieldset "1) Девушка предложила публиковать Е * 2) Мухаббат Саби радует, З * 3) Флешмоб п…" at bounding box center [448, 257] width 353 height 71
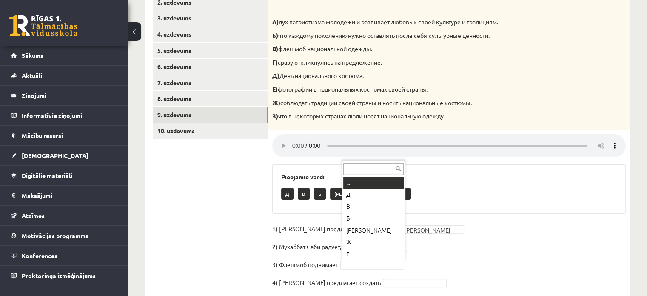
drag, startPoint x: 365, startPoint y: 270, endPoint x: 361, endPoint y: 266, distance: 5.7
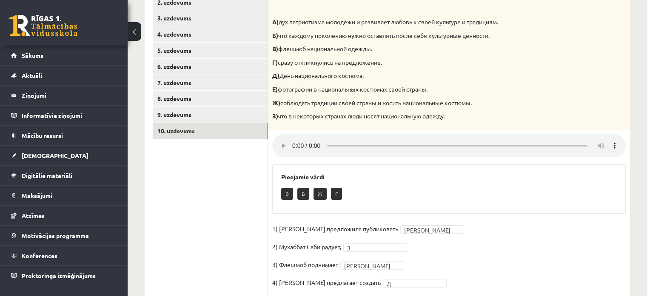
click at [197, 134] on link "10. uzdevums" at bounding box center [210, 131] width 114 height 16
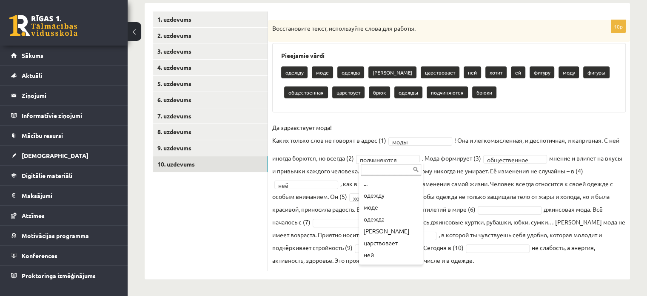
scroll to position [117, 0]
drag, startPoint x: 381, startPoint y: 156, endPoint x: 354, endPoint y: 149, distance: 28.0
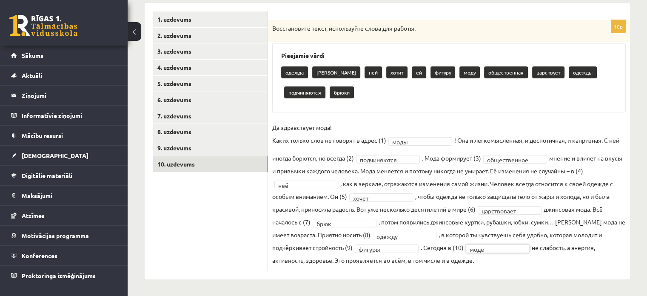
scroll to position [0, 0]
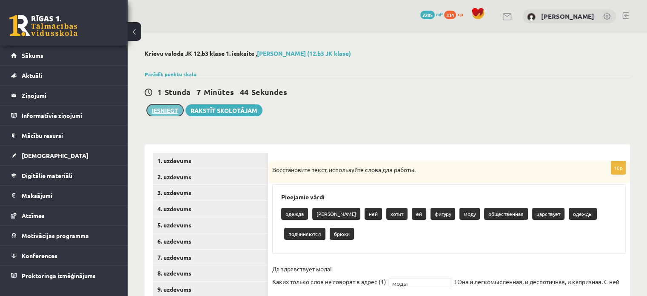
click at [168, 112] on button "Iesniegt" at bounding box center [165, 110] width 37 height 12
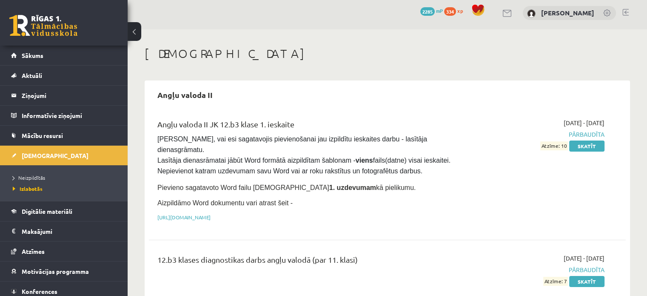
scroll to position [4, 0]
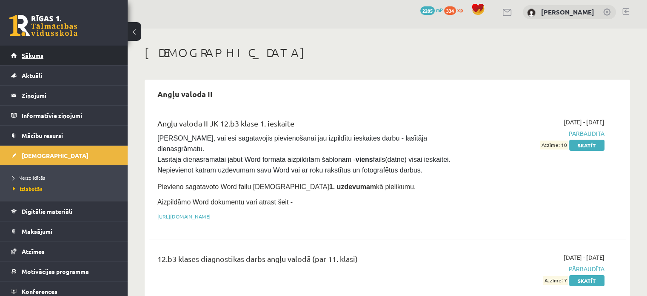
click at [77, 60] on link "Sākums" at bounding box center [64, 55] width 106 height 20
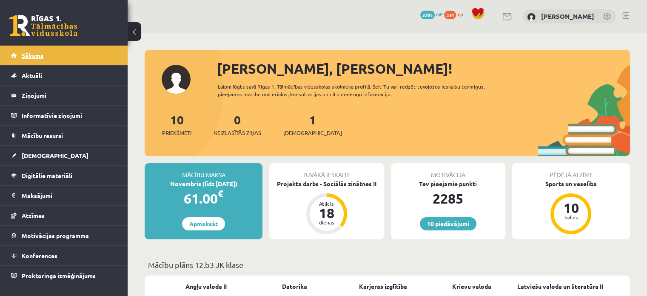
click at [22, 46] on link "Sākums" at bounding box center [64, 55] width 106 height 20
